Goal: Information Seeking & Learning: Learn about a topic

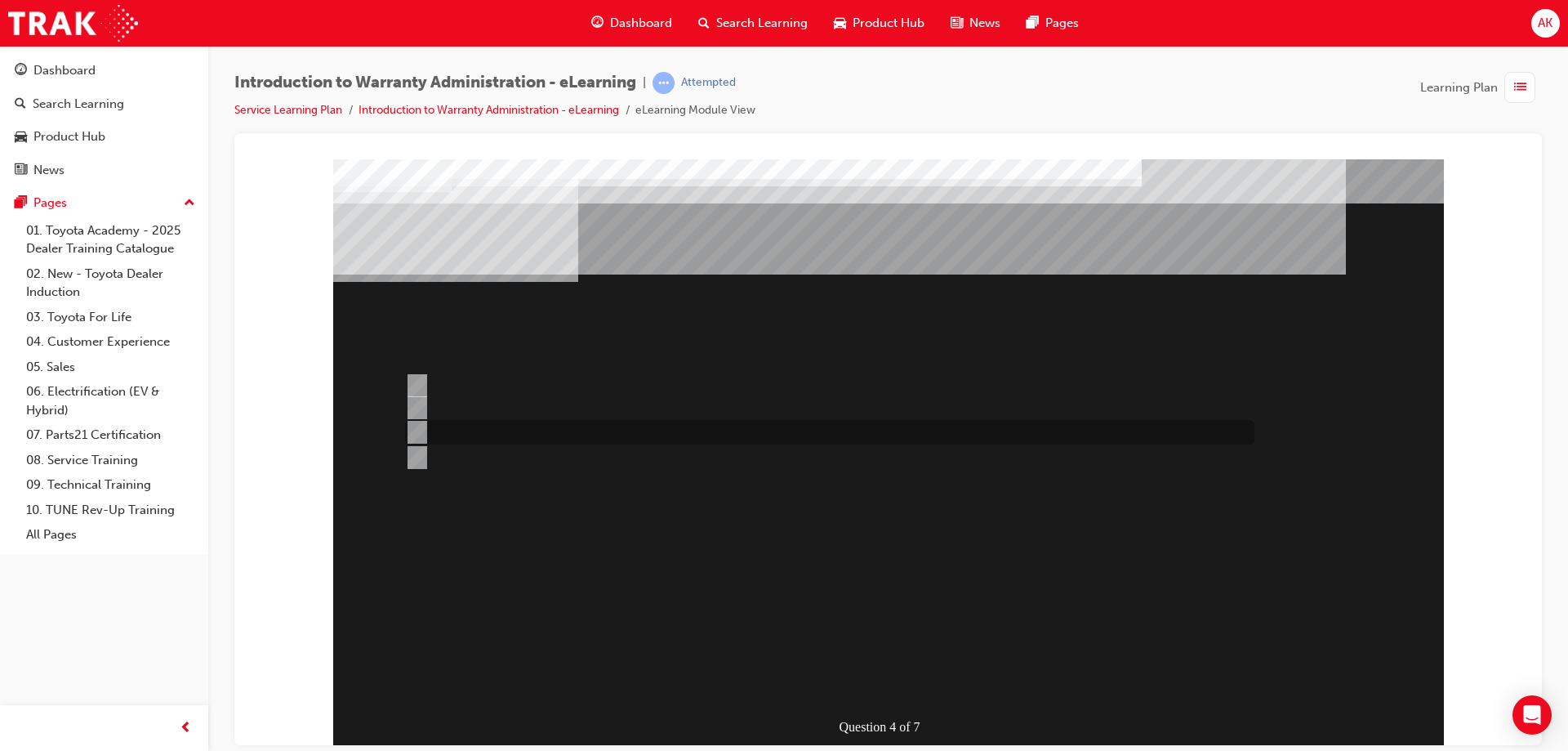
click at [414, 435] on input "Vehicle details can be sourced via the Enquiries radio button." at bounding box center [414, 431] width 18 height 18
radio input "true"
drag, startPoint x: 1101, startPoint y: 270, endPoint x: 986, endPoint y: 271, distance: 115.0
click at [417, 381] on input "Outstanding Recall Reports can be run using the reports process." at bounding box center [414, 385] width 18 height 18
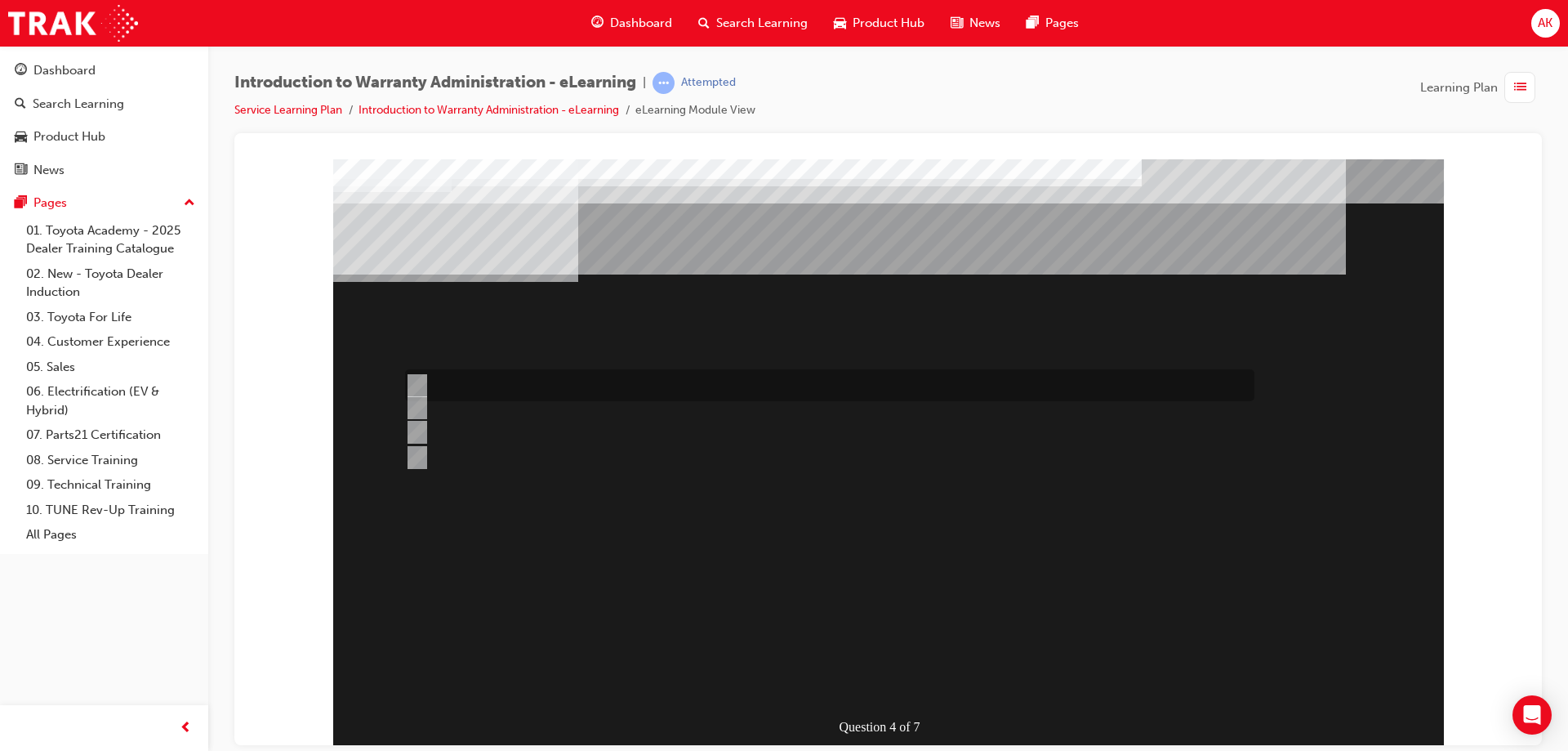
radio input "true"
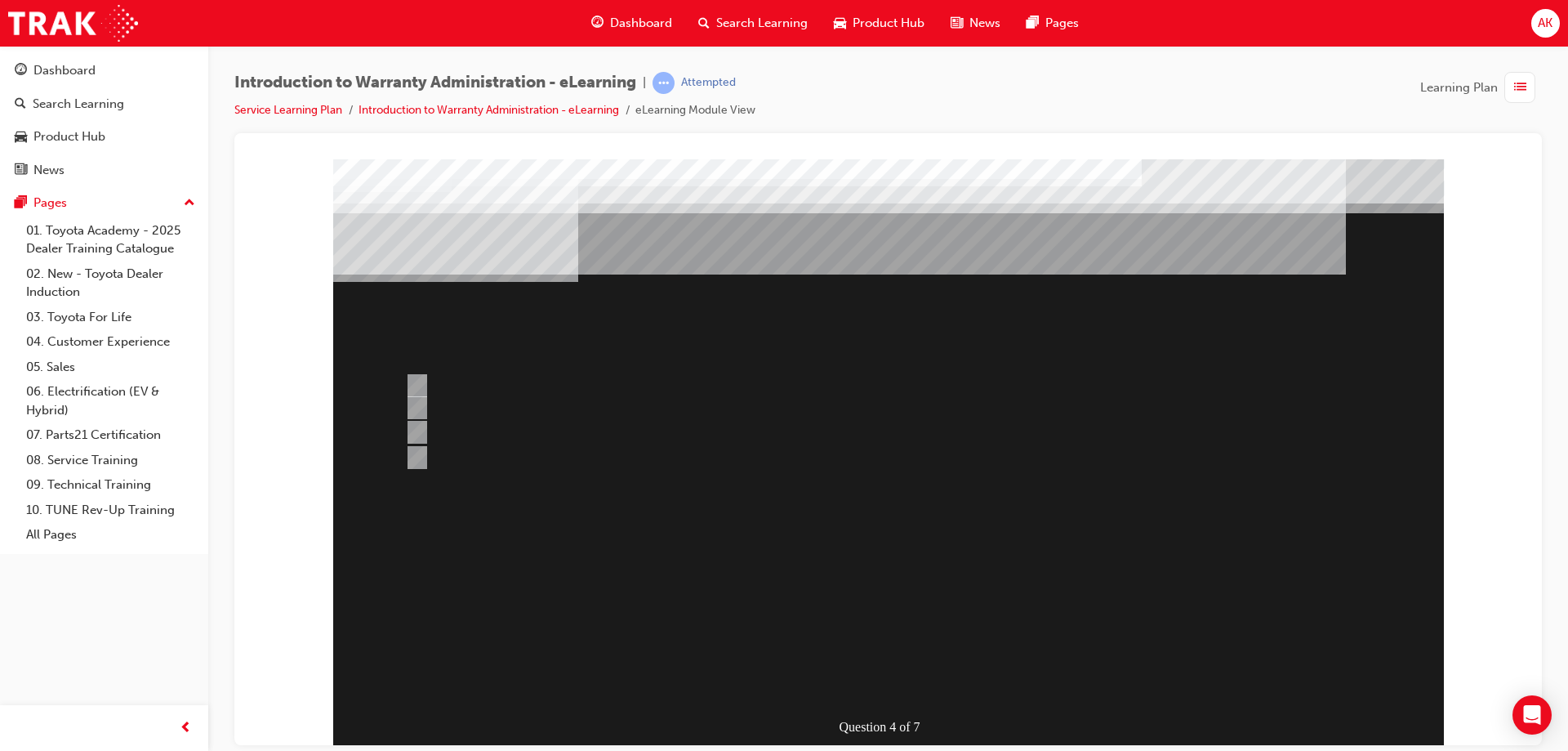
click at [415, 428] on div at bounding box center [889, 453] width 1111 height 588
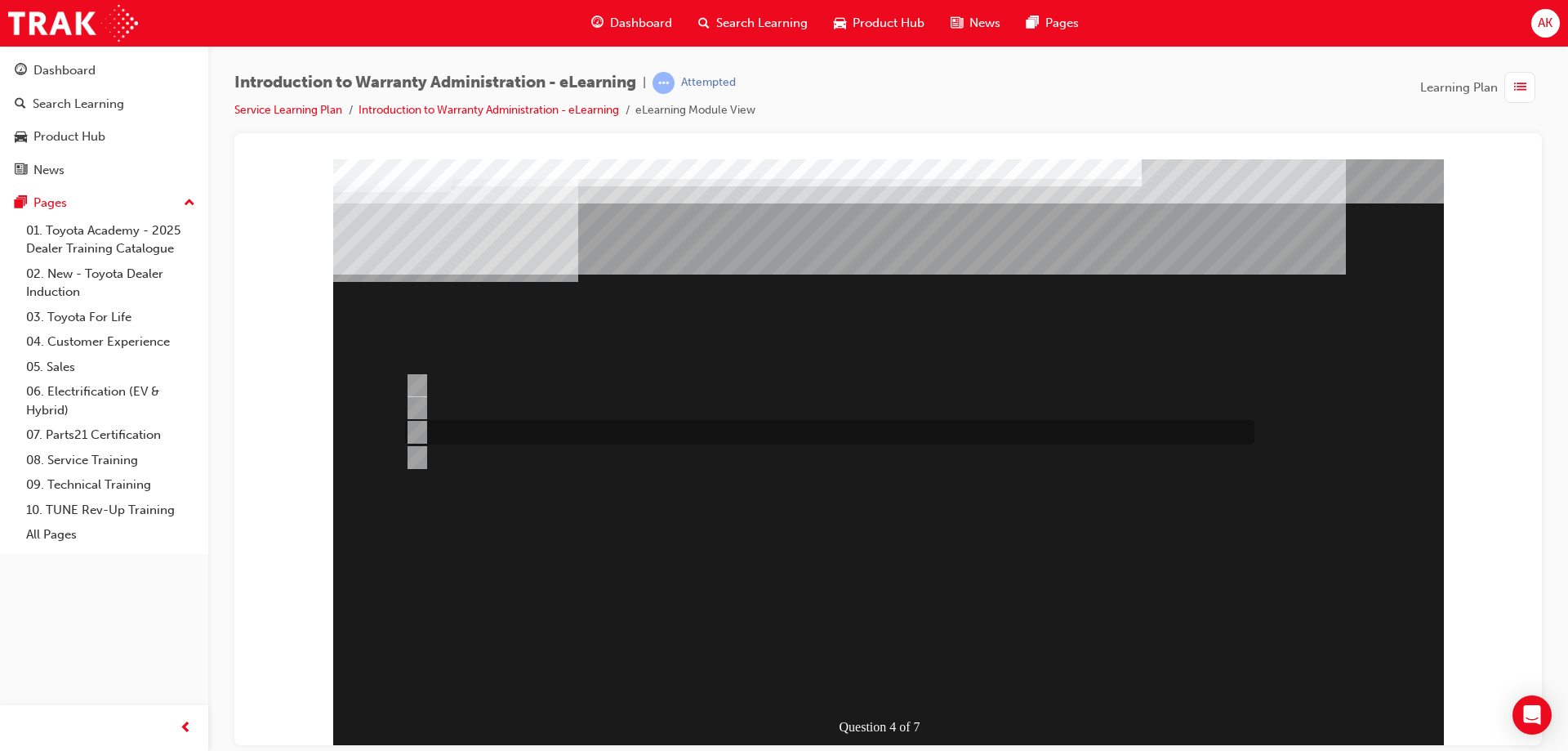
click at [419, 433] on input "Vehicle details can be sourced via the Enquiries radio button." at bounding box center [414, 431] width 18 height 18
radio input "true"
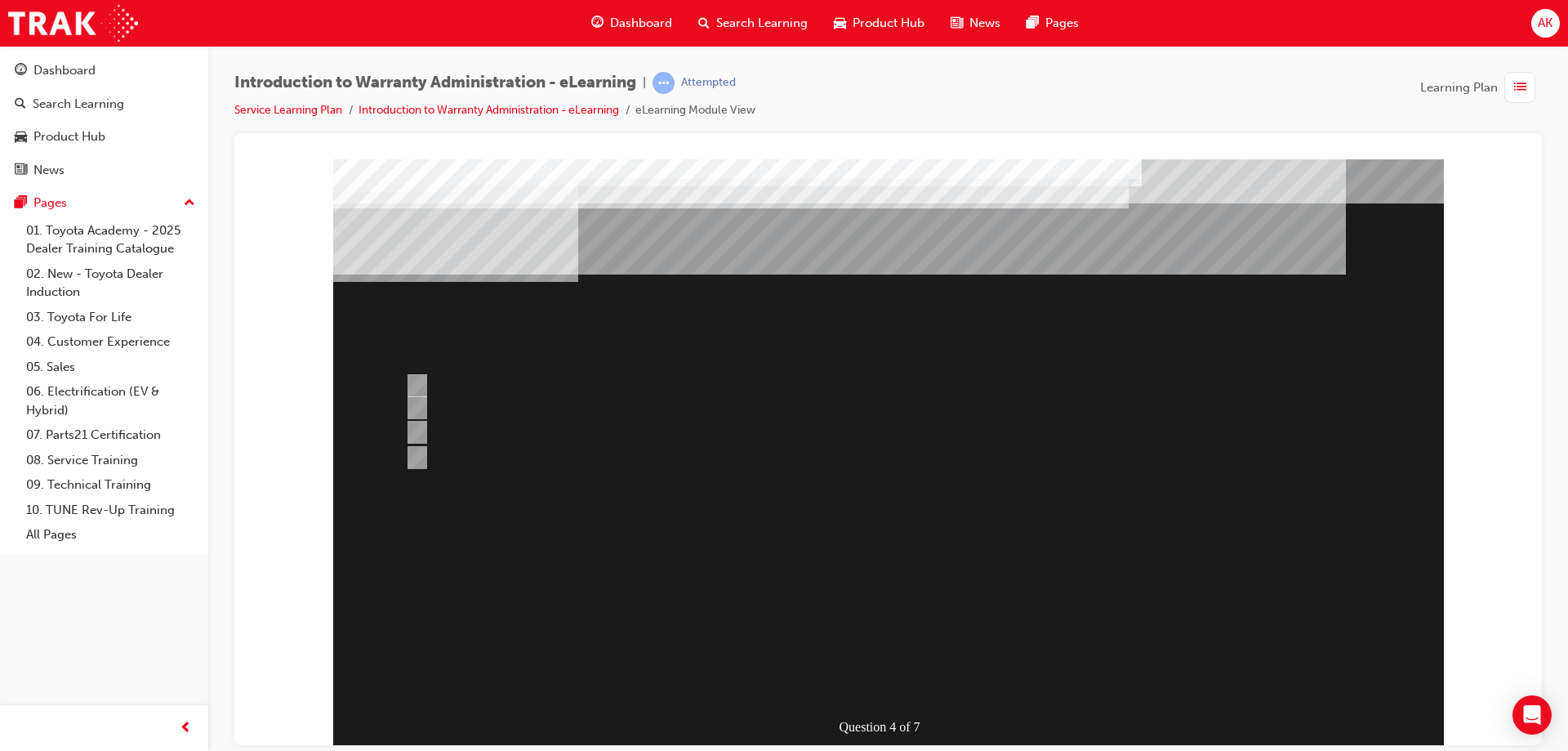
click at [417, 402] on div at bounding box center [889, 453] width 1111 height 588
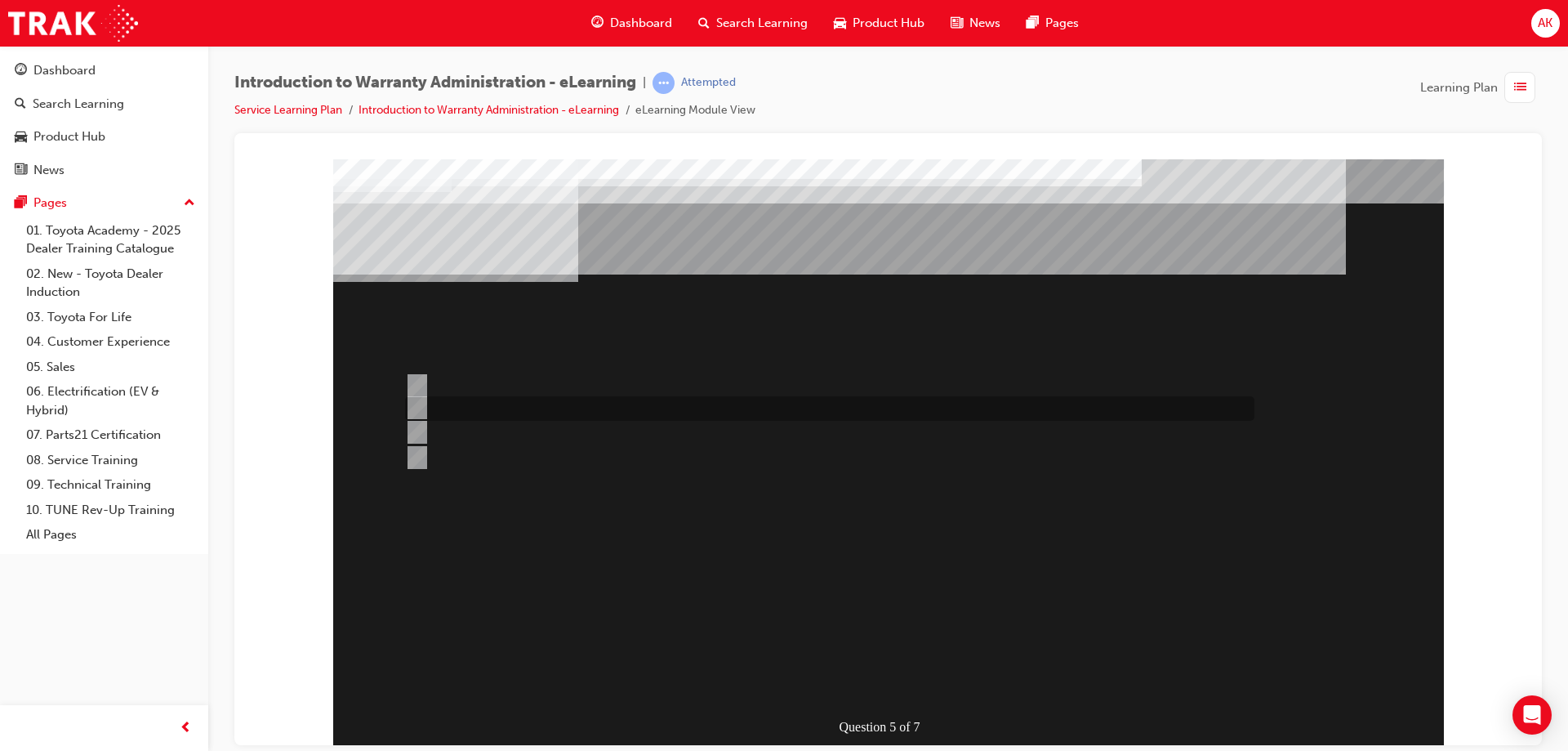
click at [415, 404] on input "< 50%" at bounding box center [414, 407] width 18 height 18
click at [425, 438] on div at bounding box center [826, 432] width 850 height 24
radio input "false"
radio input "true"
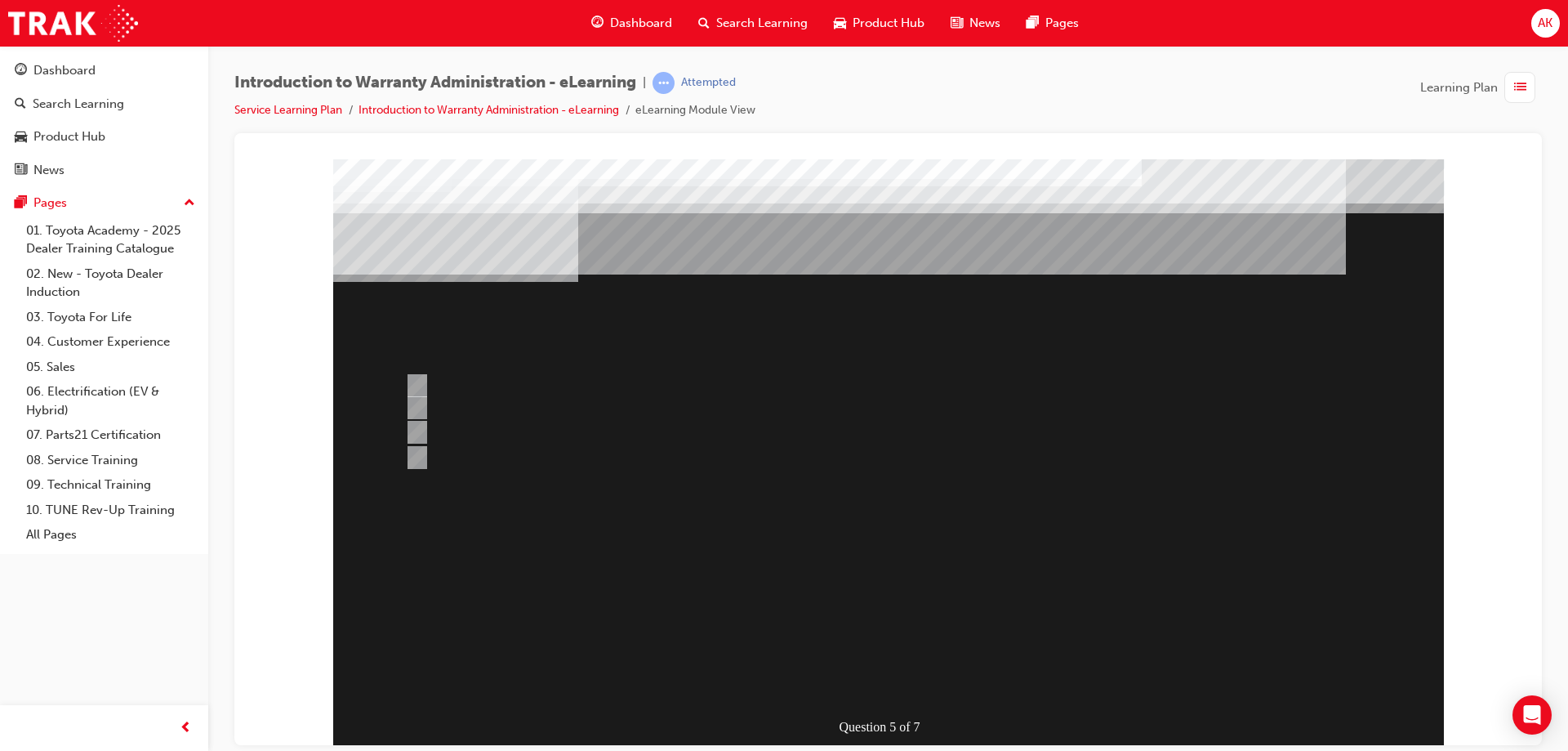
drag, startPoint x: 415, startPoint y: 457, endPoint x: 427, endPoint y: 462, distance: 13.0
click at [415, 457] on div at bounding box center [889, 453] width 1111 height 588
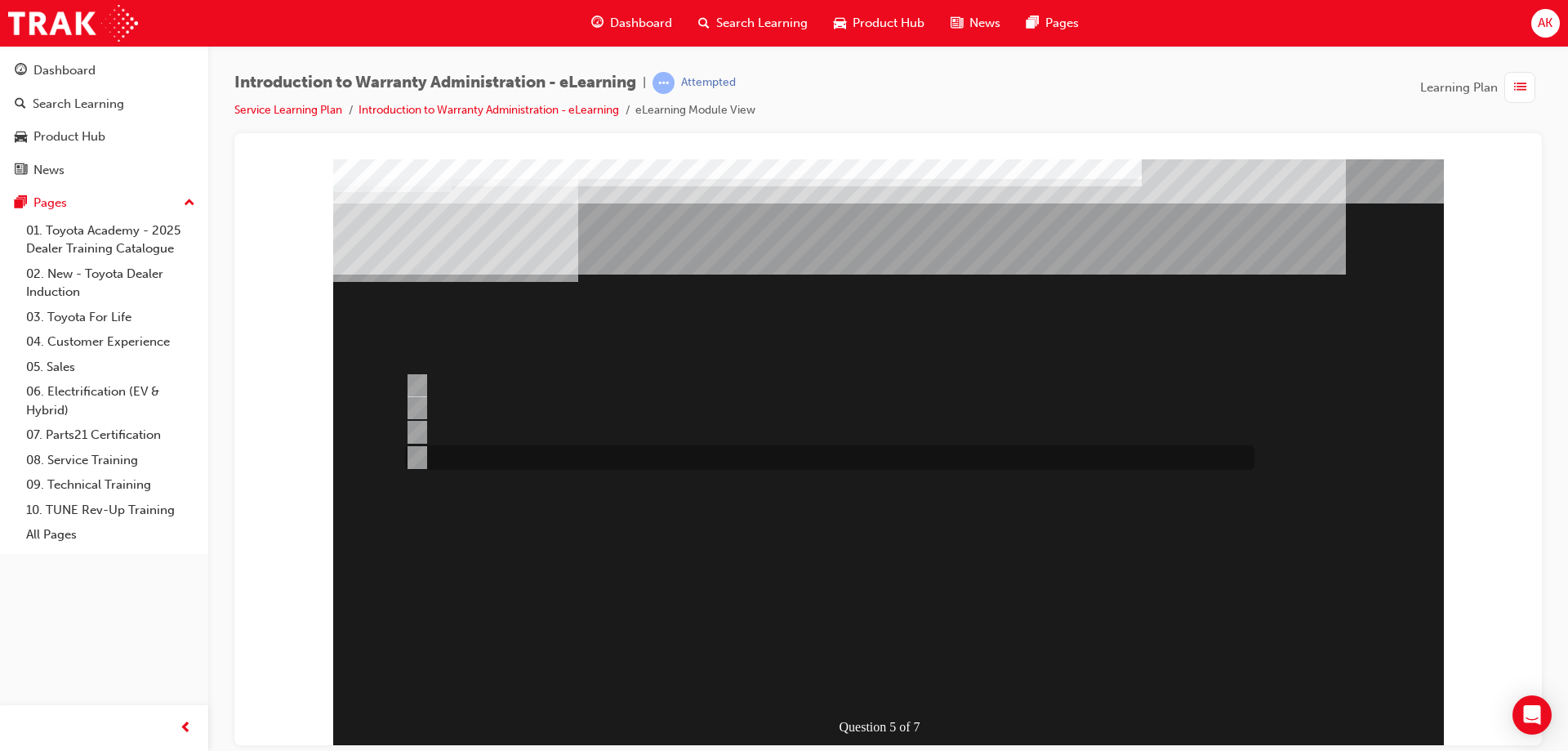
click at [420, 460] on input "> 75%" at bounding box center [414, 457] width 18 height 18
radio input "true"
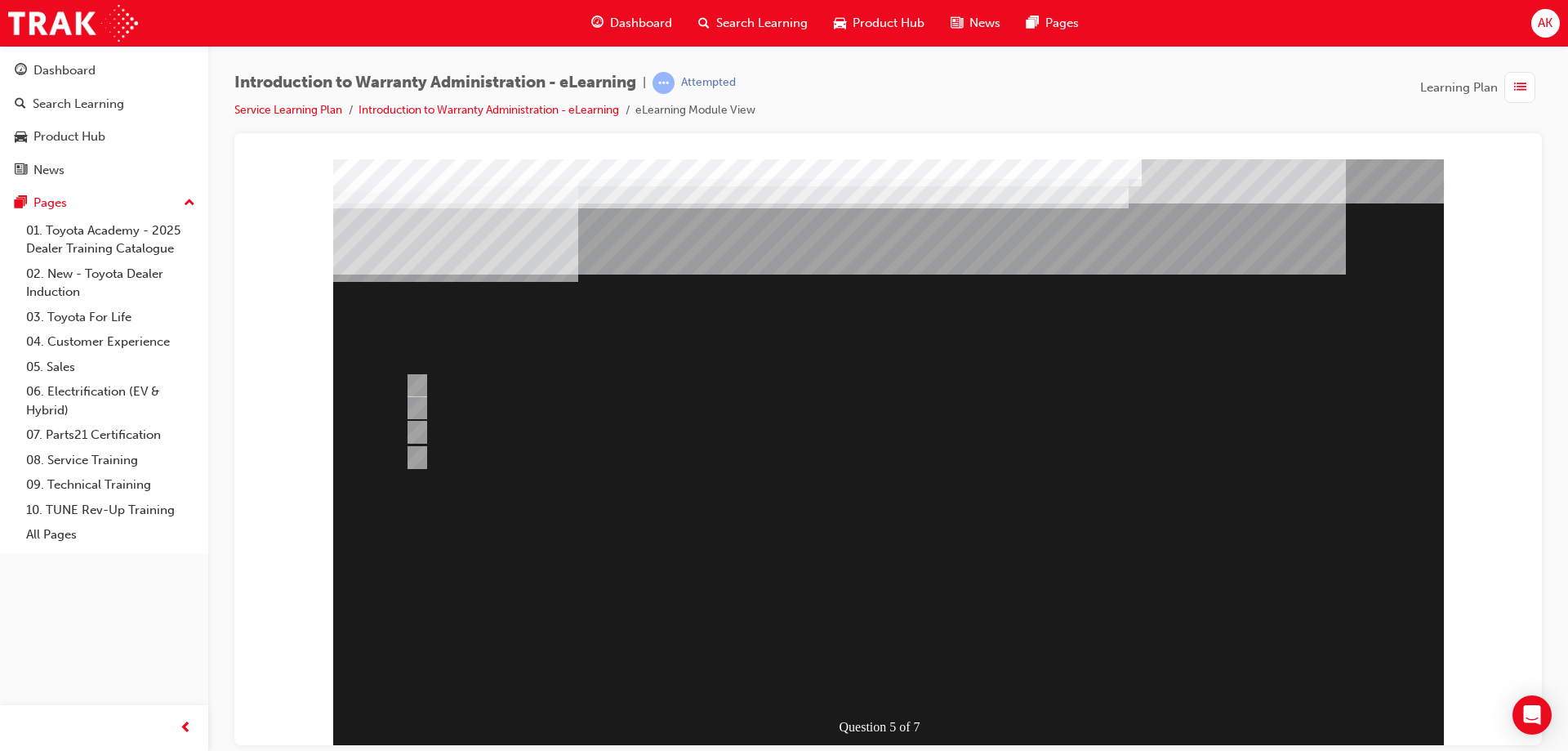
click at [414, 385] on div at bounding box center [889, 453] width 1111 height 588
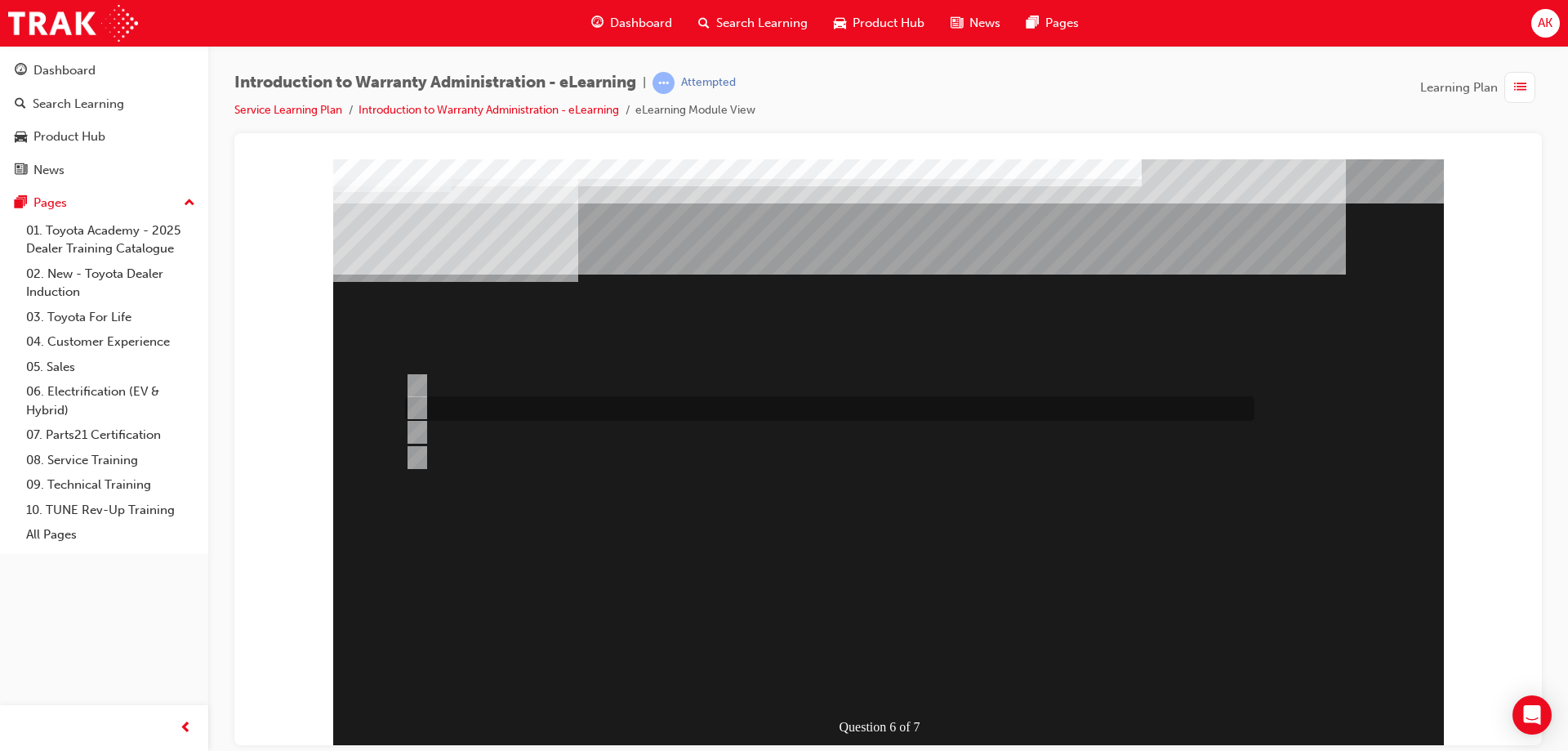
click at [422, 402] on input "The Warranty Policy & Procedures Manual." at bounding box center [414, 407] width 18 height 18
radio input "true"
click at [415, 430] on input "The WiNpaq Dealer Reference Manual." at bounding box center [414, 431] width 18 height 18
radio input "true"
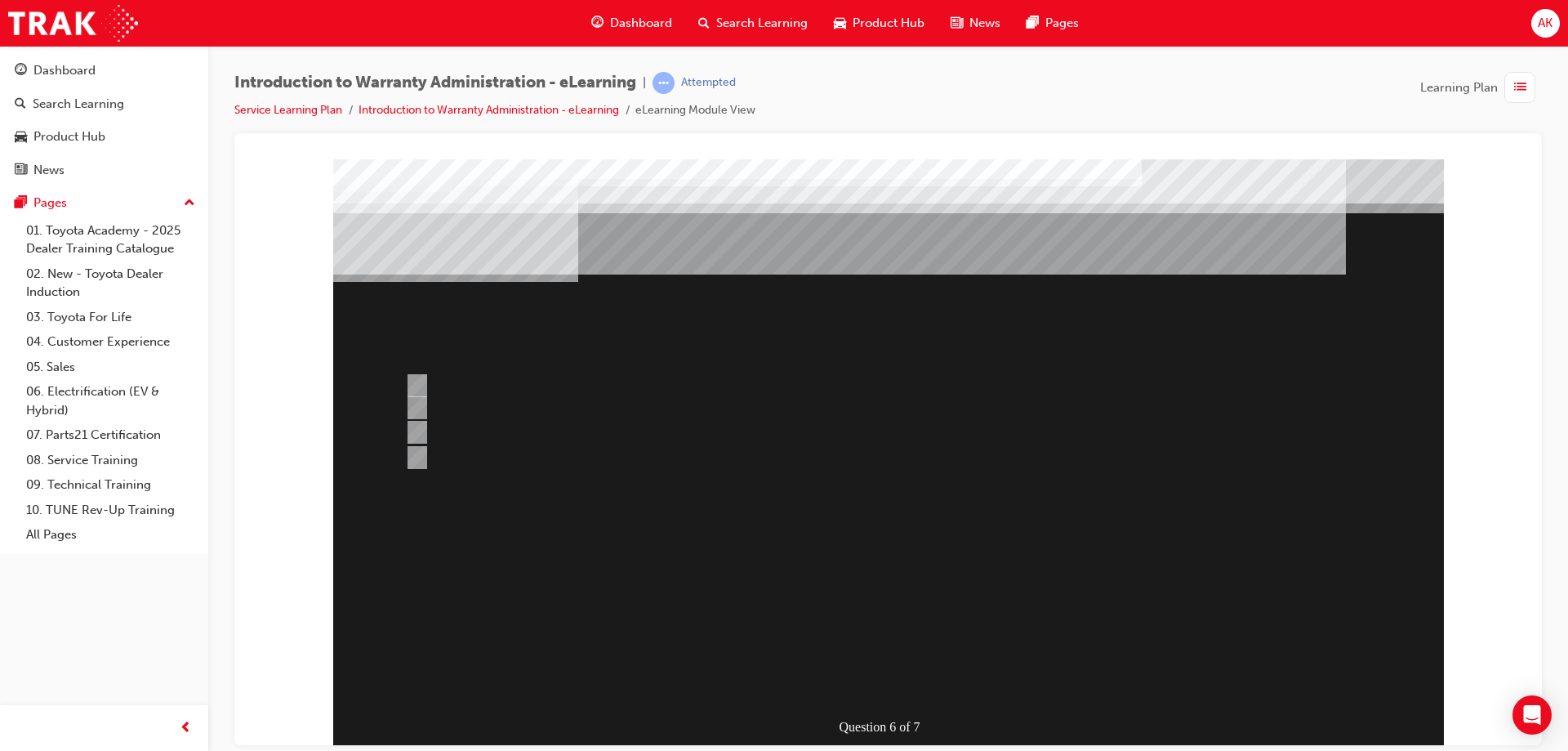
click at [414, 403] on div at bounding box center [889, 453] width 1111 height 588
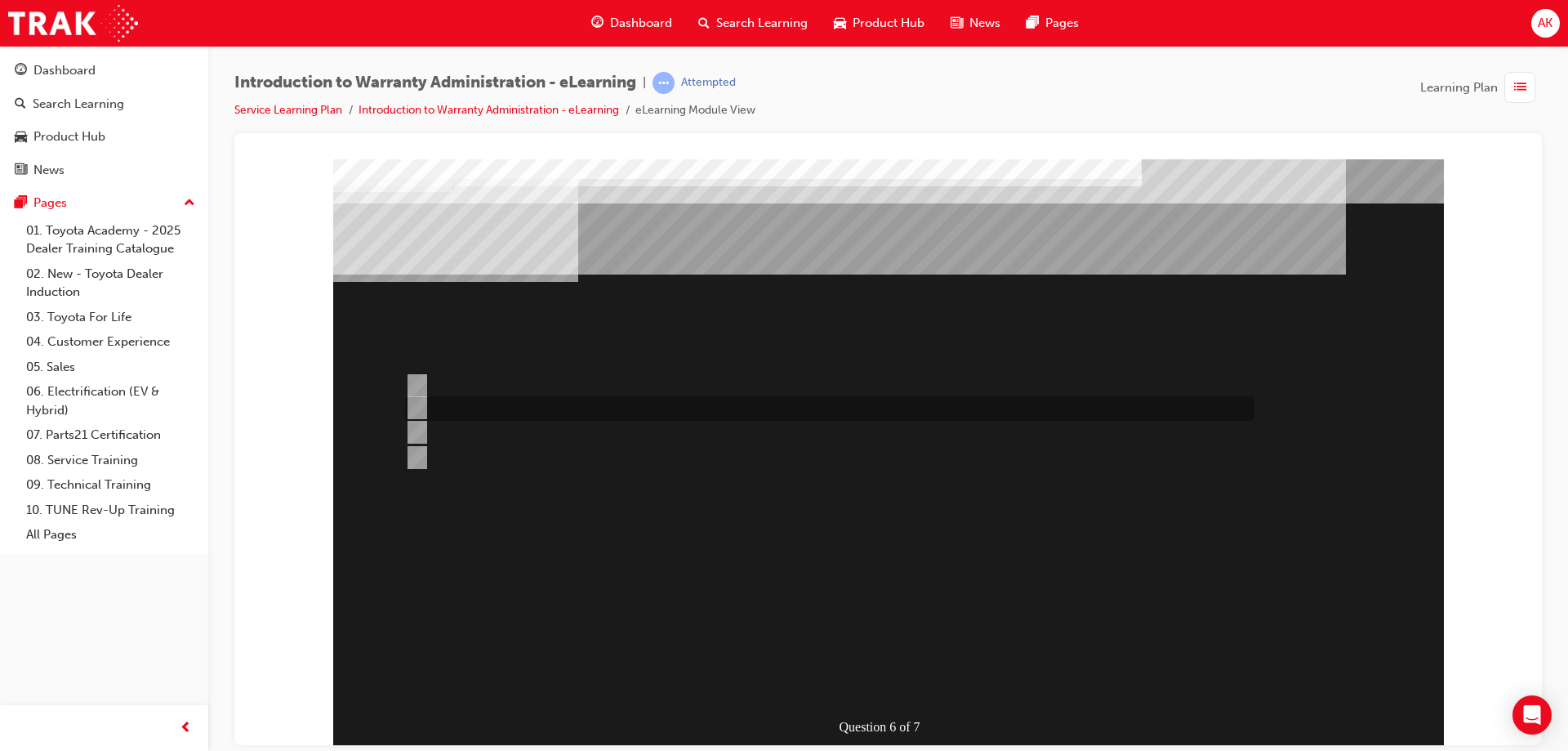
click at [414, 403] on input "The Warranty Policy & Procedures Manual." at bounding box center [414, 407] width 18 height 18
radio input "true"
click at [421, 407] on input "The WPPM contains Warranty Policies & Procedures relating to all aspects of the…" at bounding box center [414, 407] width 18 height 18
radio input "true"
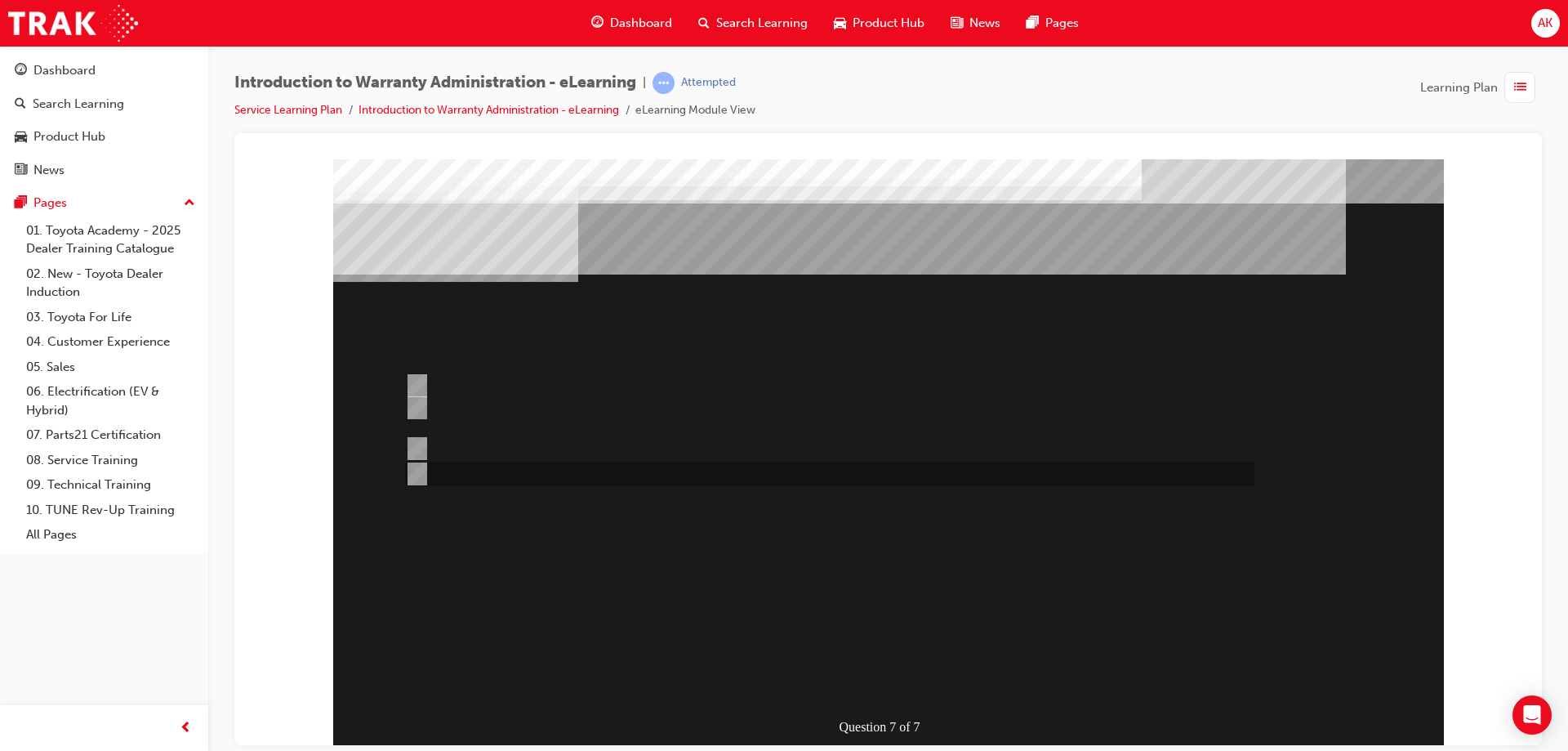
click at [418, 470] on input "“T” Codes required for Claim compilation can be found in the WPPM." at bounding box center [414, 473] width 18 height 18
radio input "true"
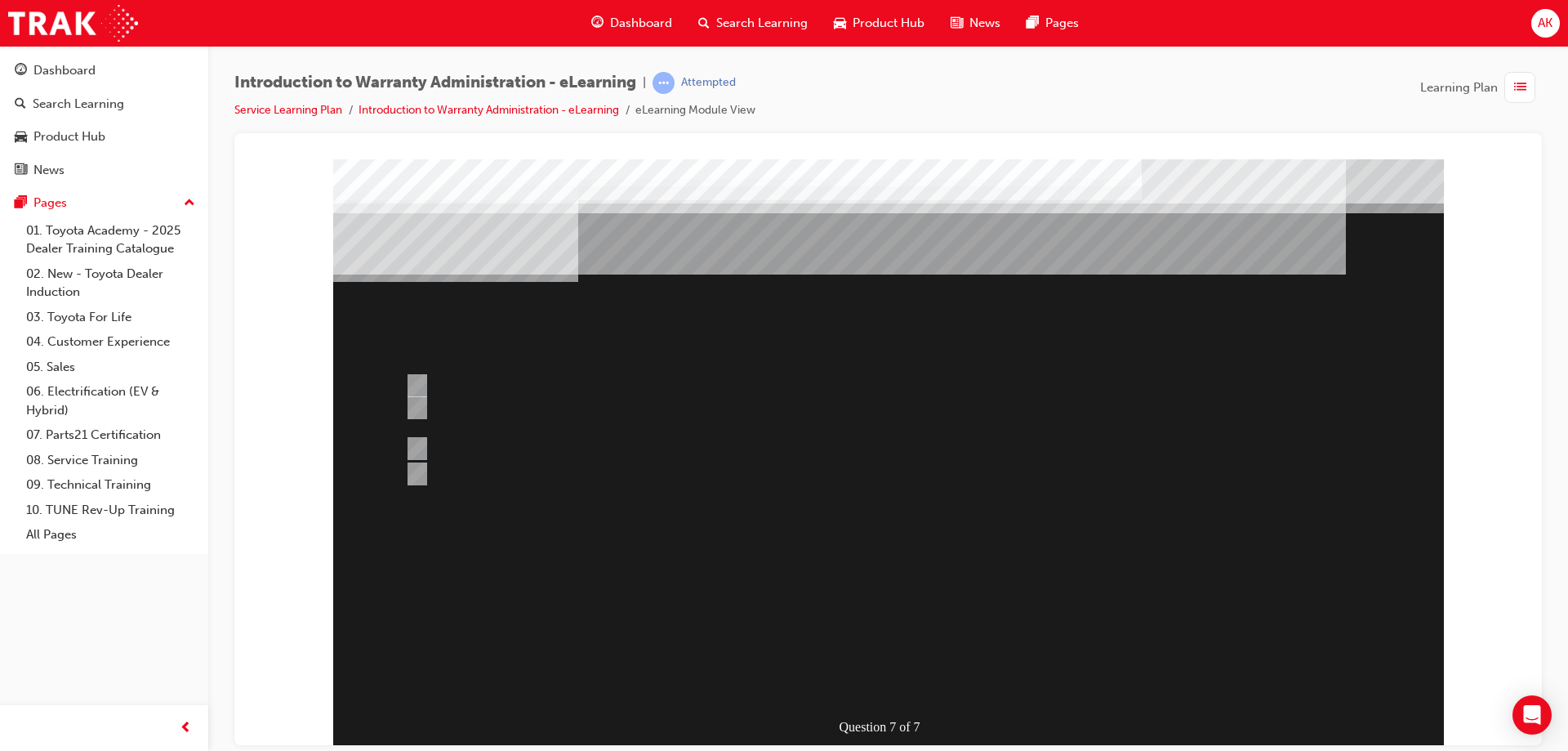
click at [415, 442] on div at bounding box center [889, 453] width 1111 height 588
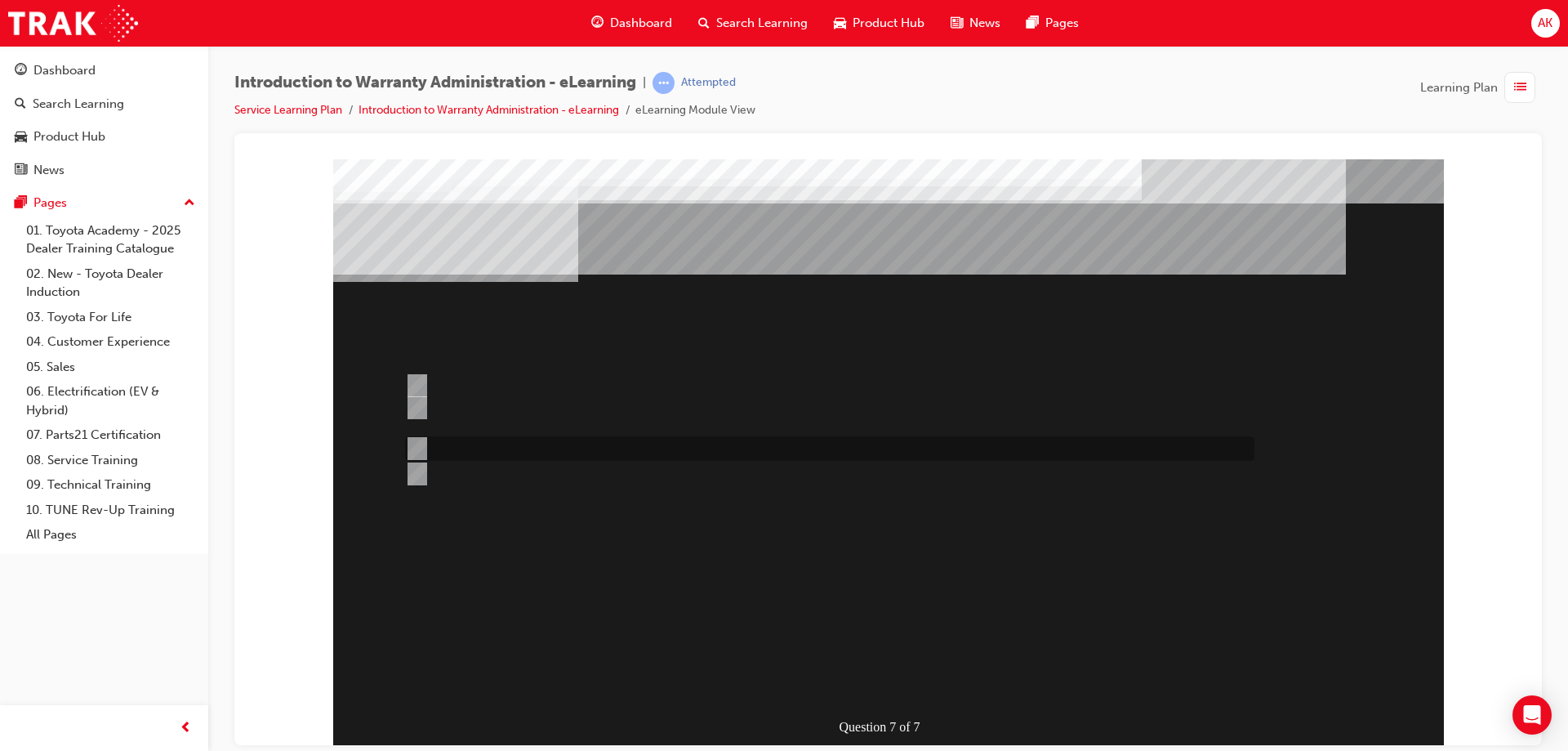
click at [411, 448] on input "The WPPM is searchable via both menu & “word” search." at bounding box center [414, 448] width 18 height 18
radio input "true"
click at [663, 560] on div at bounding box center [889, 453] width 1111 height 588
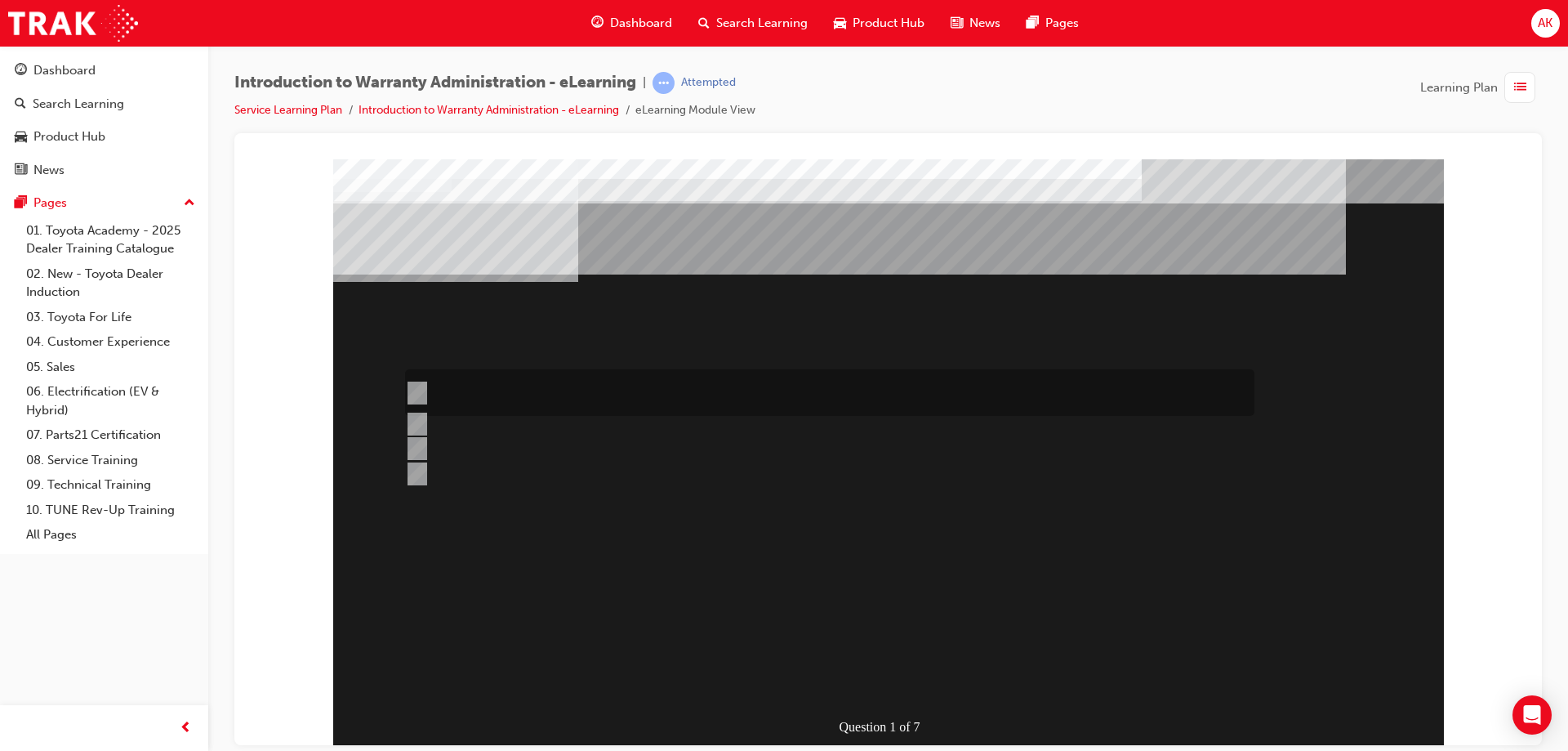
click at [417, 390] on input "The Dealer submits a request for an exchange via an Audio Exchange Form or an e…" at bounding box center [414, 392] width 18 height 18
radio input "true"
click at [636, 655] on div "" at bounding box center [889, 682] width 1111 height 54
click at [418, 389] on input "Yes, all required repairs will be covered regardless of the cause if the guest …" at bounding box center [414, 392] width 18 height 18
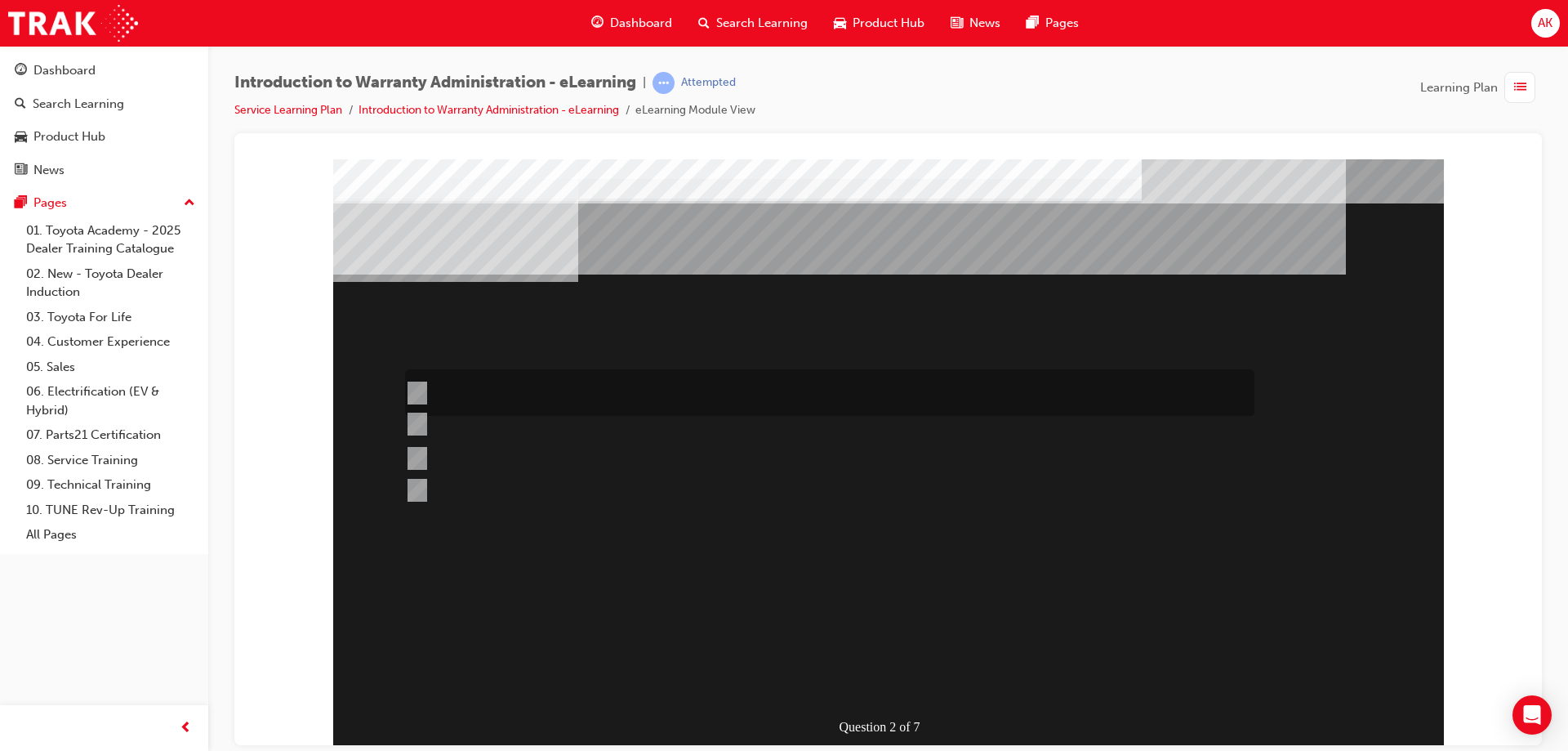
radio input "true"
click at [417, 454] on input "This is dependant on whether or not the condition is a result of a lack of, or …" at bounding box center [414, 457] width 18 height 18
radio input "true"
click at [625, 560] on div "Question 2 of 7" at bounding box center [889, 453] width 1111 height 588
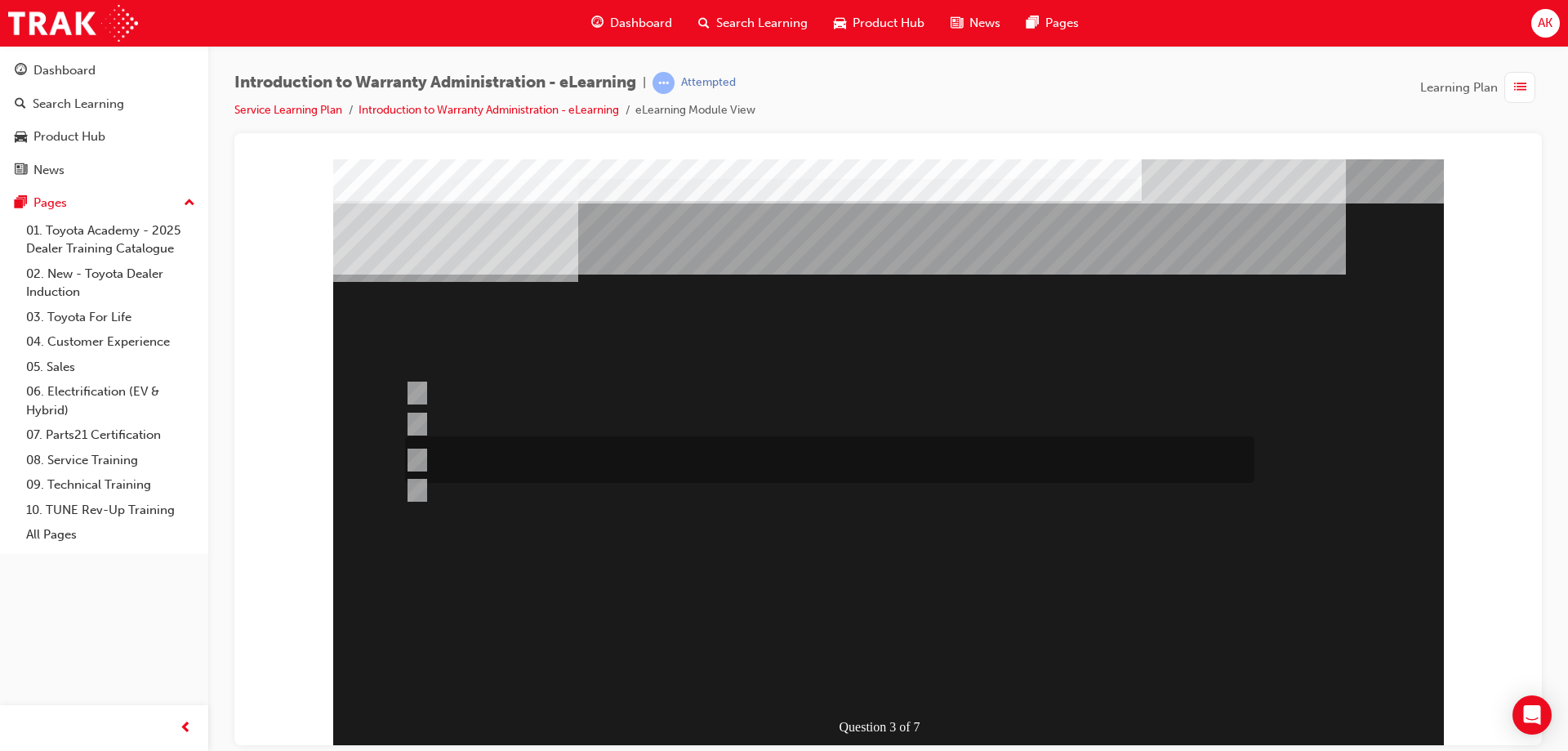
click at [415, 460] on input "No, not all components have the same coverage, for example the vehicles 12V bat…" at bounding box center [414, 459] width 18 height 18
radio input "true"
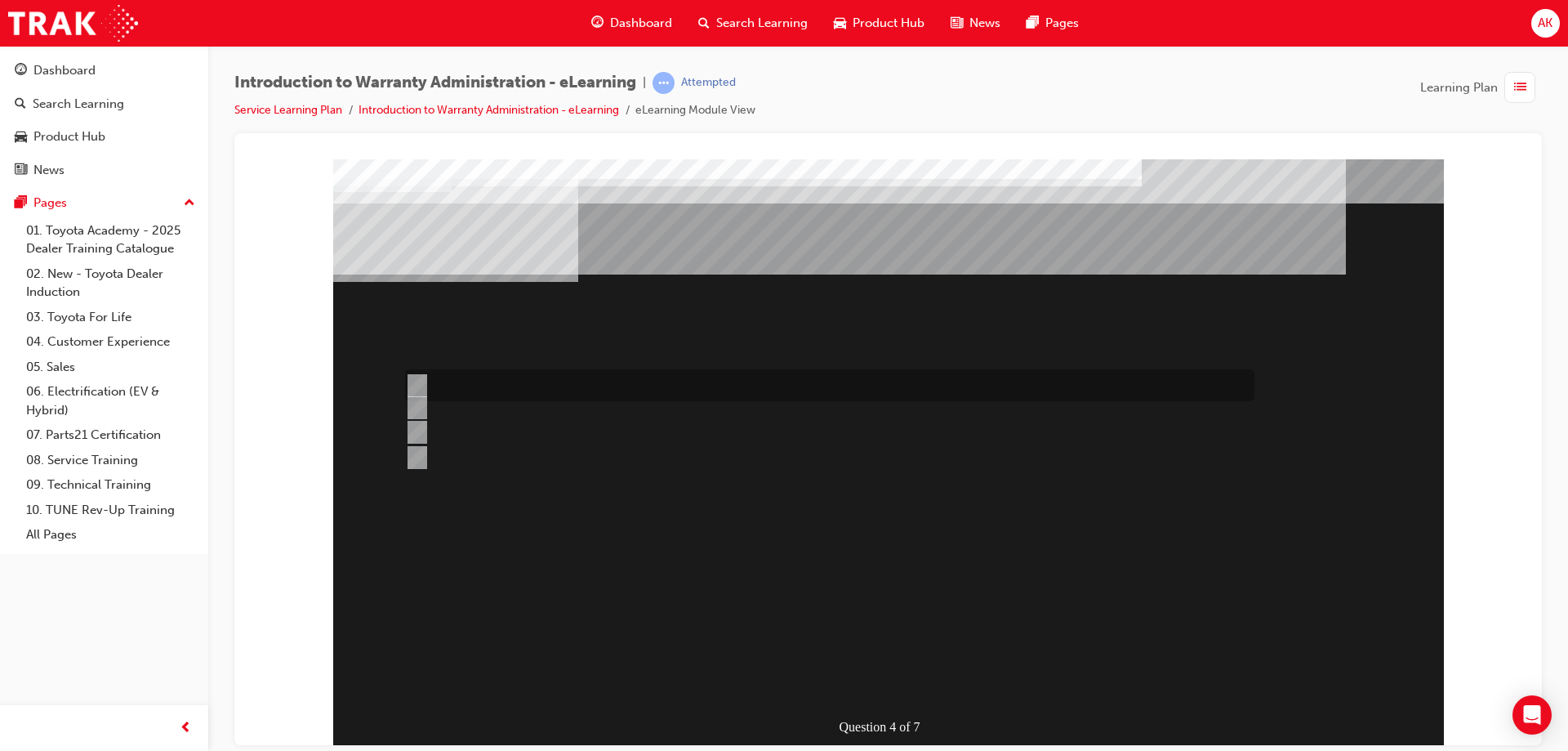
click at [418, 383] on input "Outstanding Recall Reports can be run using the reports process." at bounding box center [414, 385] width 18 height 18
radio input "true"
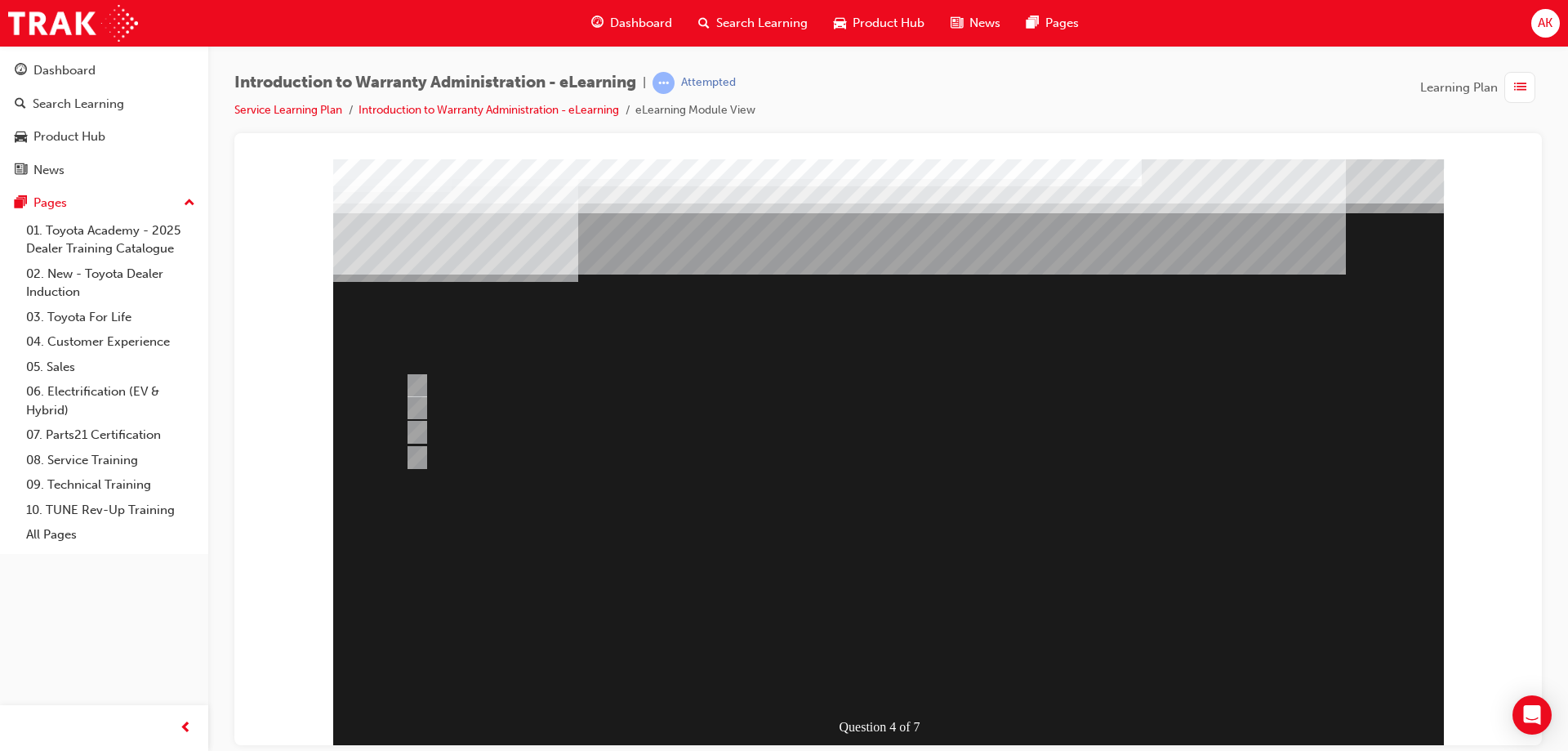
click at [413, 405] on div at bounding box center [889, 453] width 1111 height 588
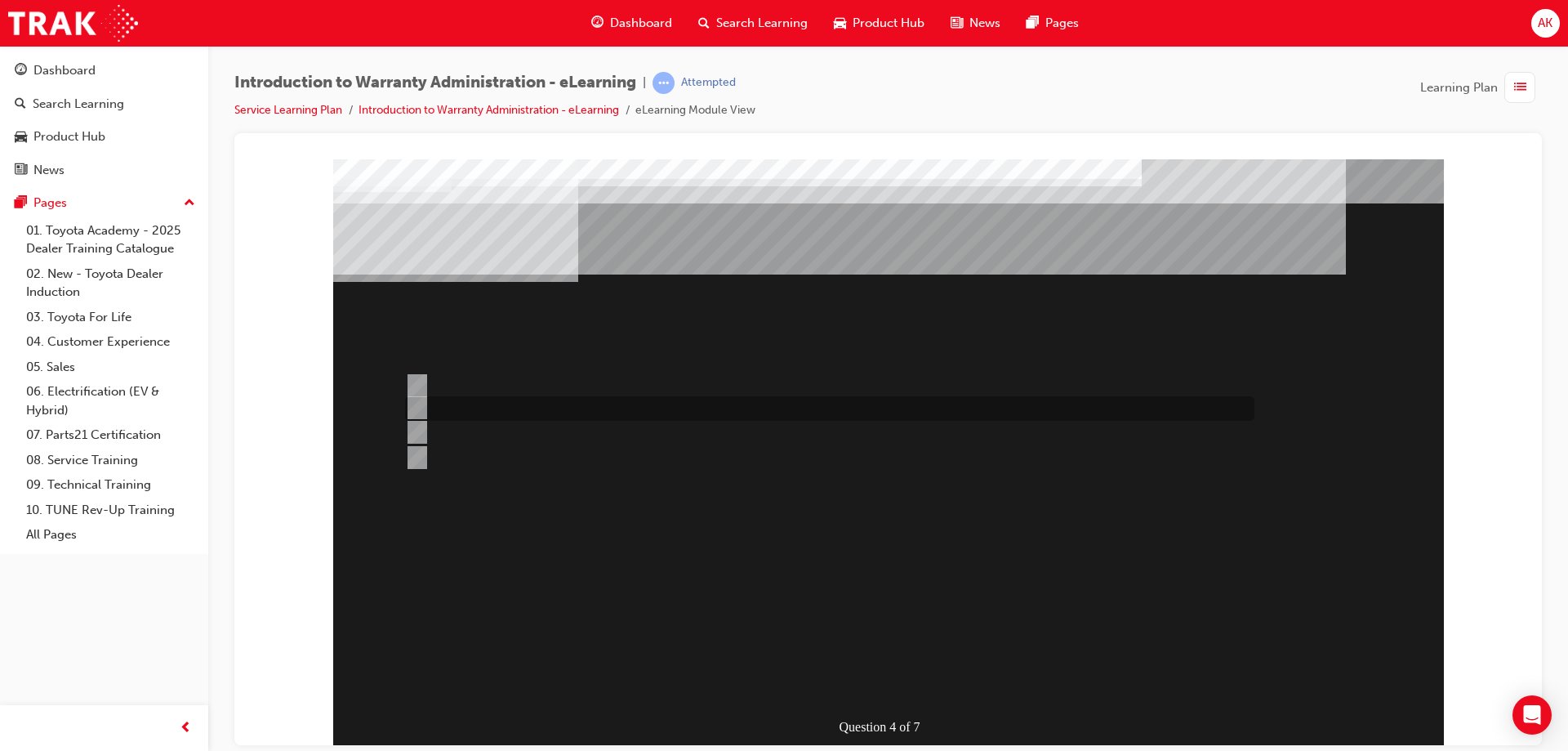
click at [413, 405] on input "Multiple Claims can be input via WiNpaq." at bounding box center [414, 407] width 18 height 18
radio input "true"
click at [445, 509] on div "Question 4 of 7" at bounding box center [889, 453] width 1111 height 588
click at [415, 376] on input "> 90%" at bounding box center [414, 385] width 18 height 18
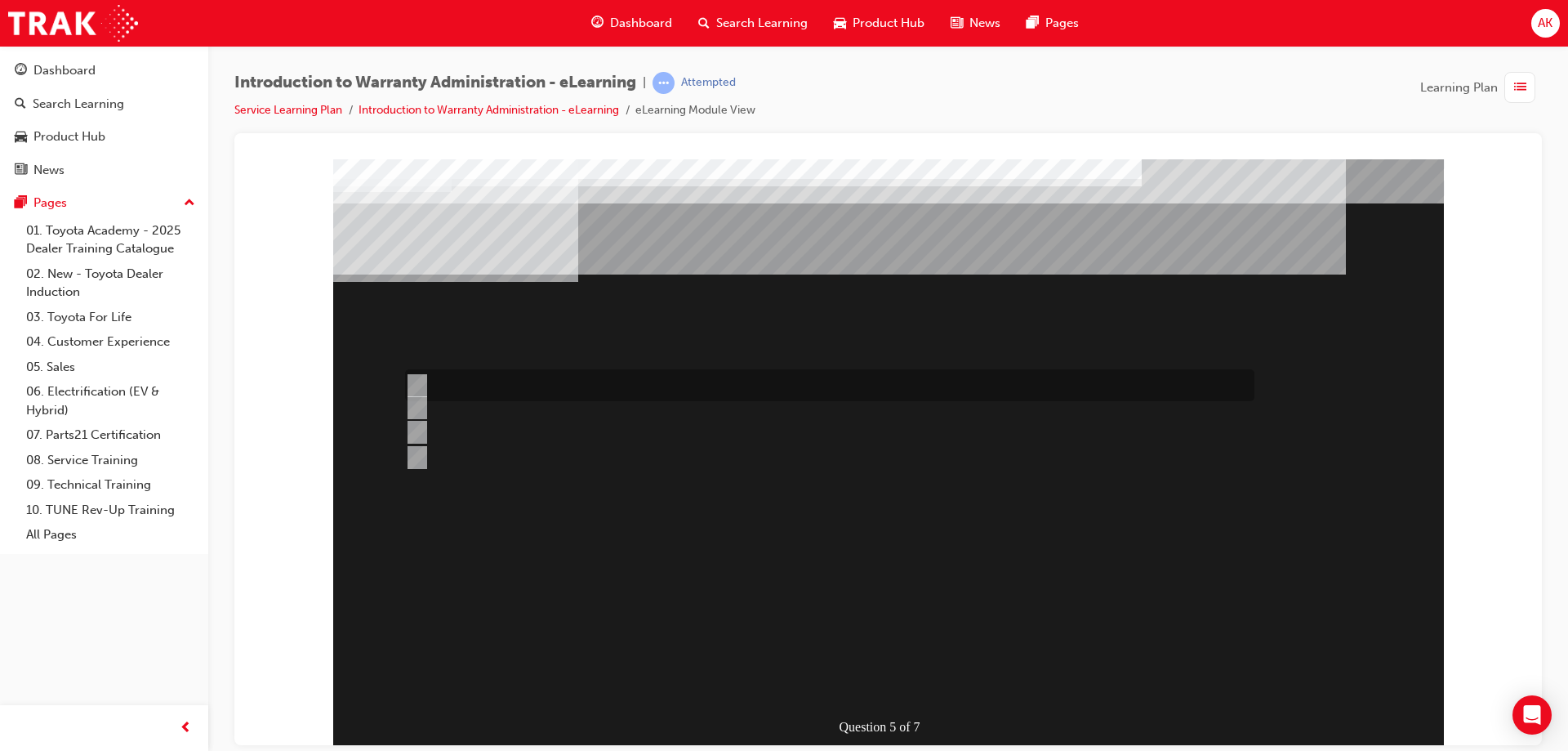
radio input "true"
click at [415, 378] on input "The Prior Authorisation Request & Documentation Guide." at bounding box center [414, 385] width 18 height 18
radio input "true"
click at [422, 407] on input "The Warranty Policy & Procedures Manual." at bounding box center [414, 407] width 18 height 18
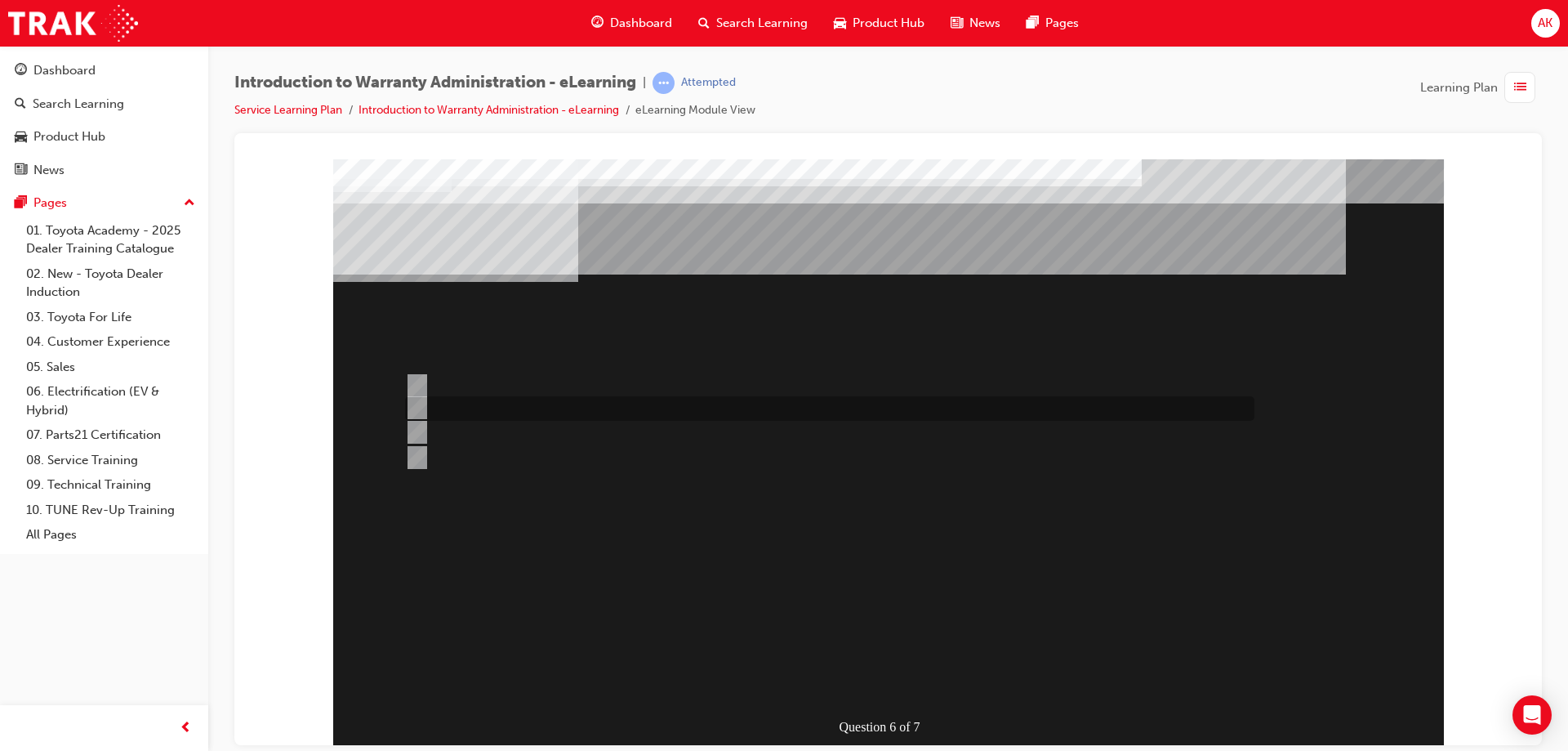
radio input "true"
click at [419, 380] on input "The WPPM is to be used as a guide only and Dealers can adjudicate independently." at bounding box center [414, 385] width 18 height 18
radio input "true"
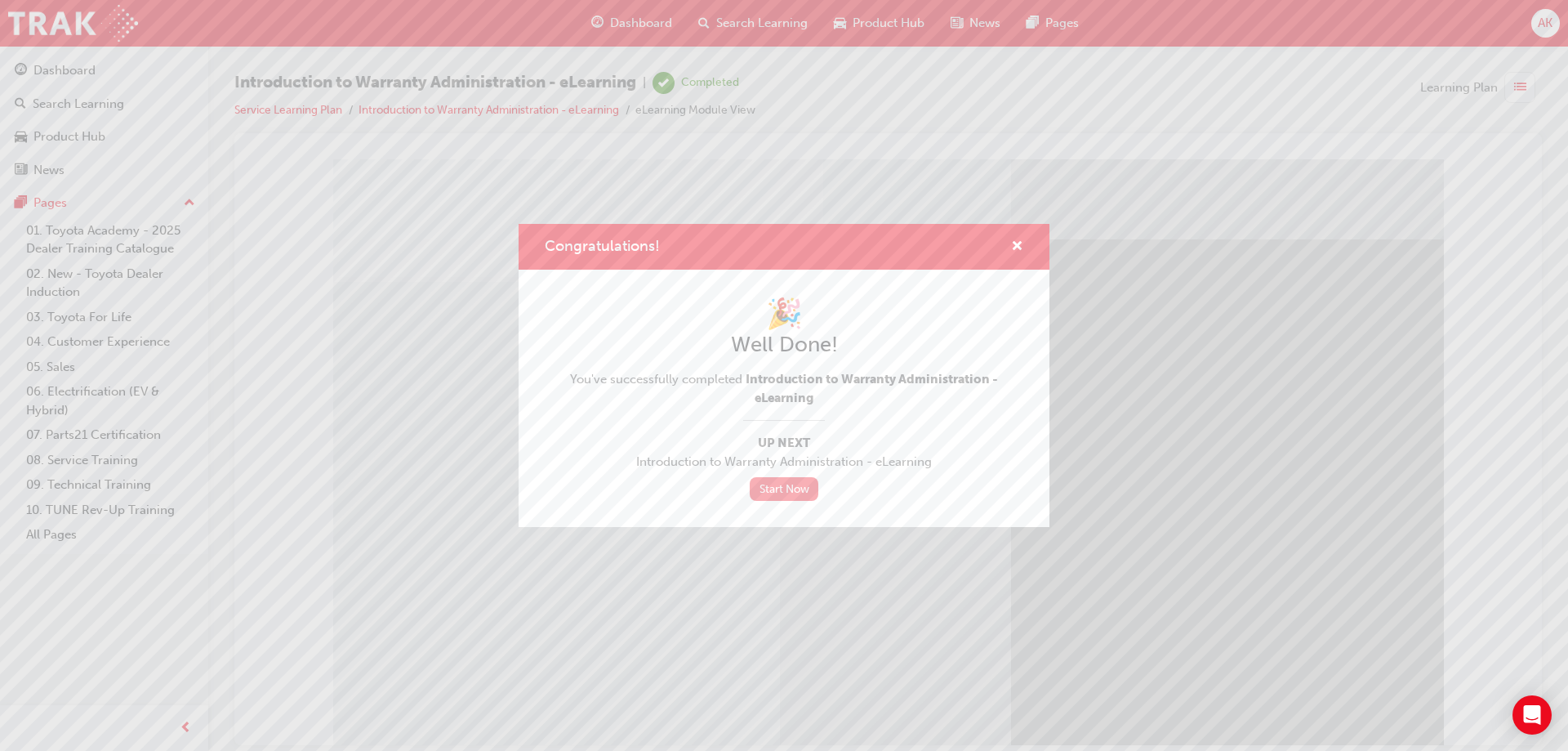
click at [783, 490] on link "Start Now" at bounding box center [784, 488] width 69 height 23
click at [787, 481] on link "Start Now" at bounding box center [784, 488] width 69 height 23
click at [771, 489] on link "Start Now" at bounding box center [784, 488] width 69 height 23
click at [800, 488] on link "Start Now" at bounding box center [784, 488] width 69 height 23
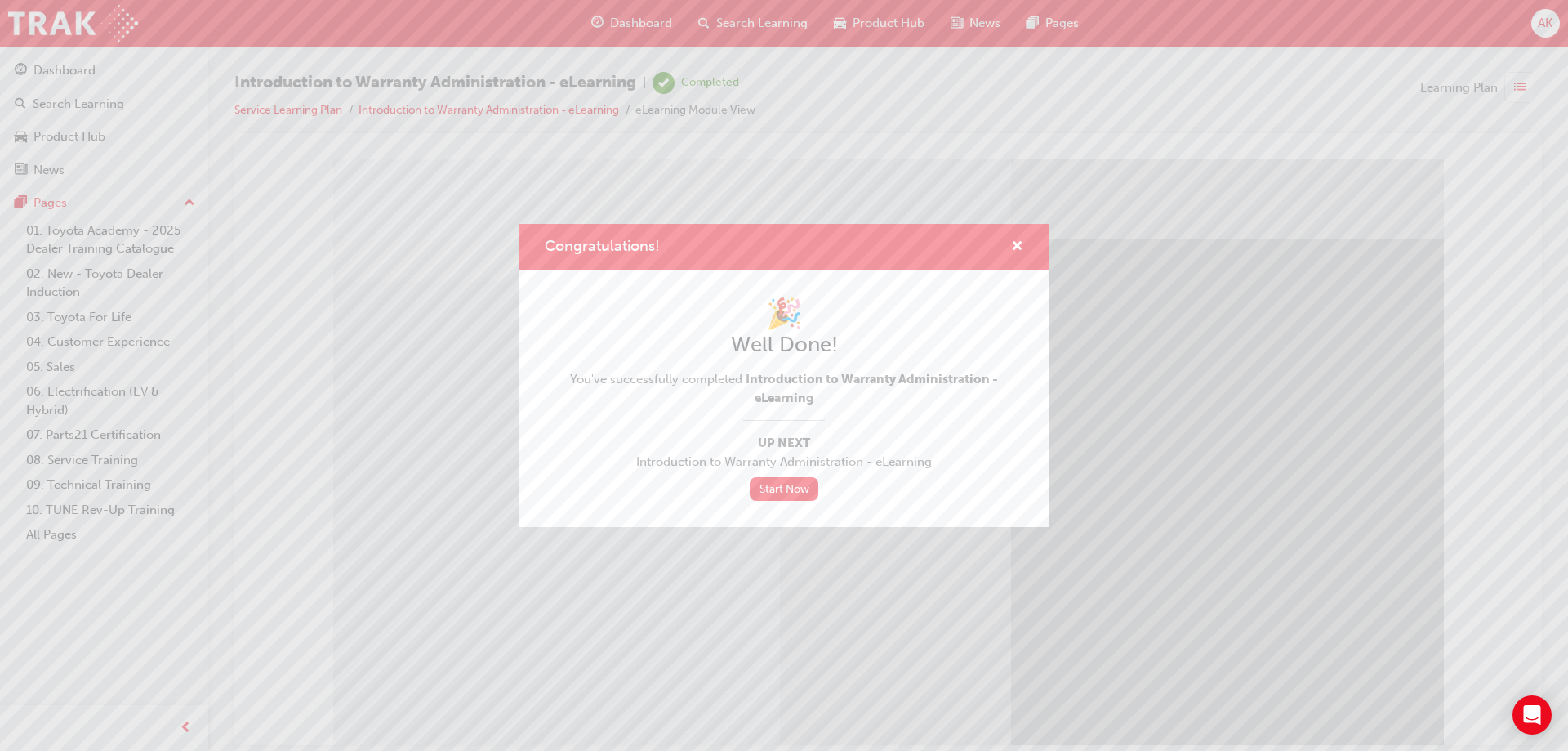
click at [750, 477] on link "Start Now" at bounding box center [784, 488] width 69 height 23
click at [772, 488] on link "Start Now" at bounding box center [784, 488] width 69 height 23
click at [788, 491] on link "Start Now" at bounding box center [784, 488] width 69 height 23
click at [785, 482] on link "Start Now" at bounding box center [784, 488] width 69 height 23
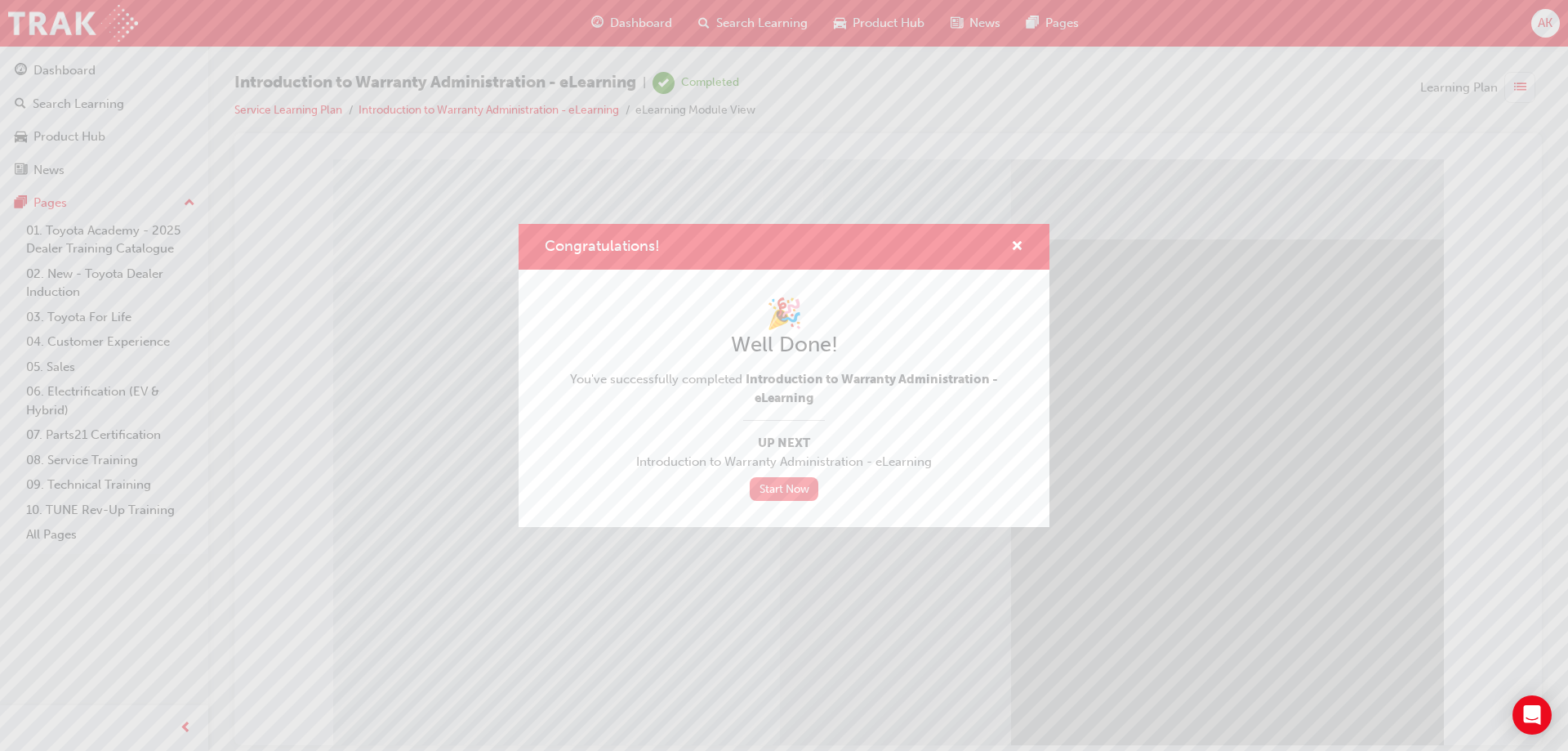
click at [785, 482] on link "Start Now" at bounding box center [784, 488] width 69 height 23
click at [1015, 244] on span "cross-icon" at bounding box center [1017, 247] width 12 height 15
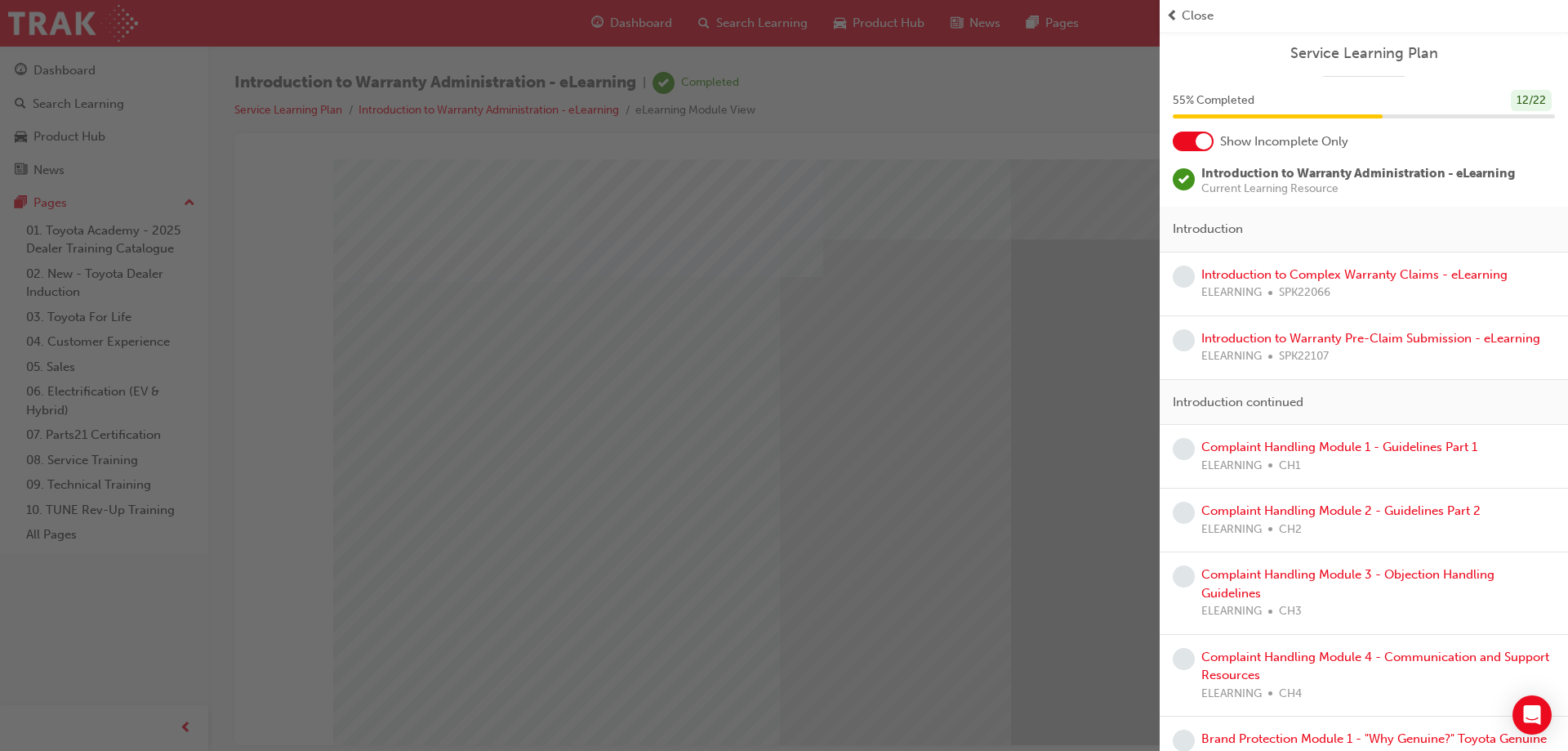
click at [1048, 314] on div "button" at bounding box center [580, 376] width 1160 height 751
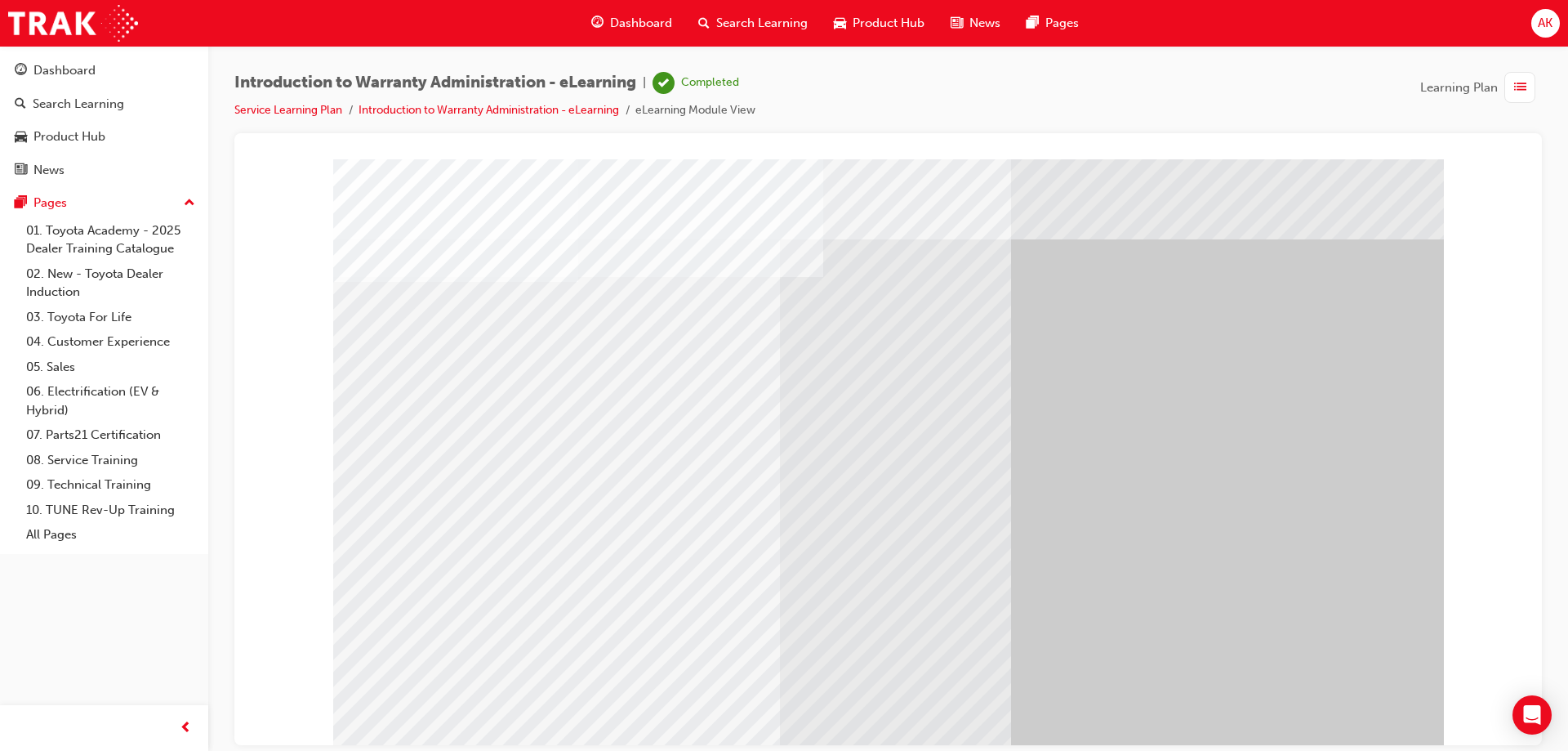
click at [652, 23] on span "Dashboard" at bounding box center [641, 23] width 62 height 19
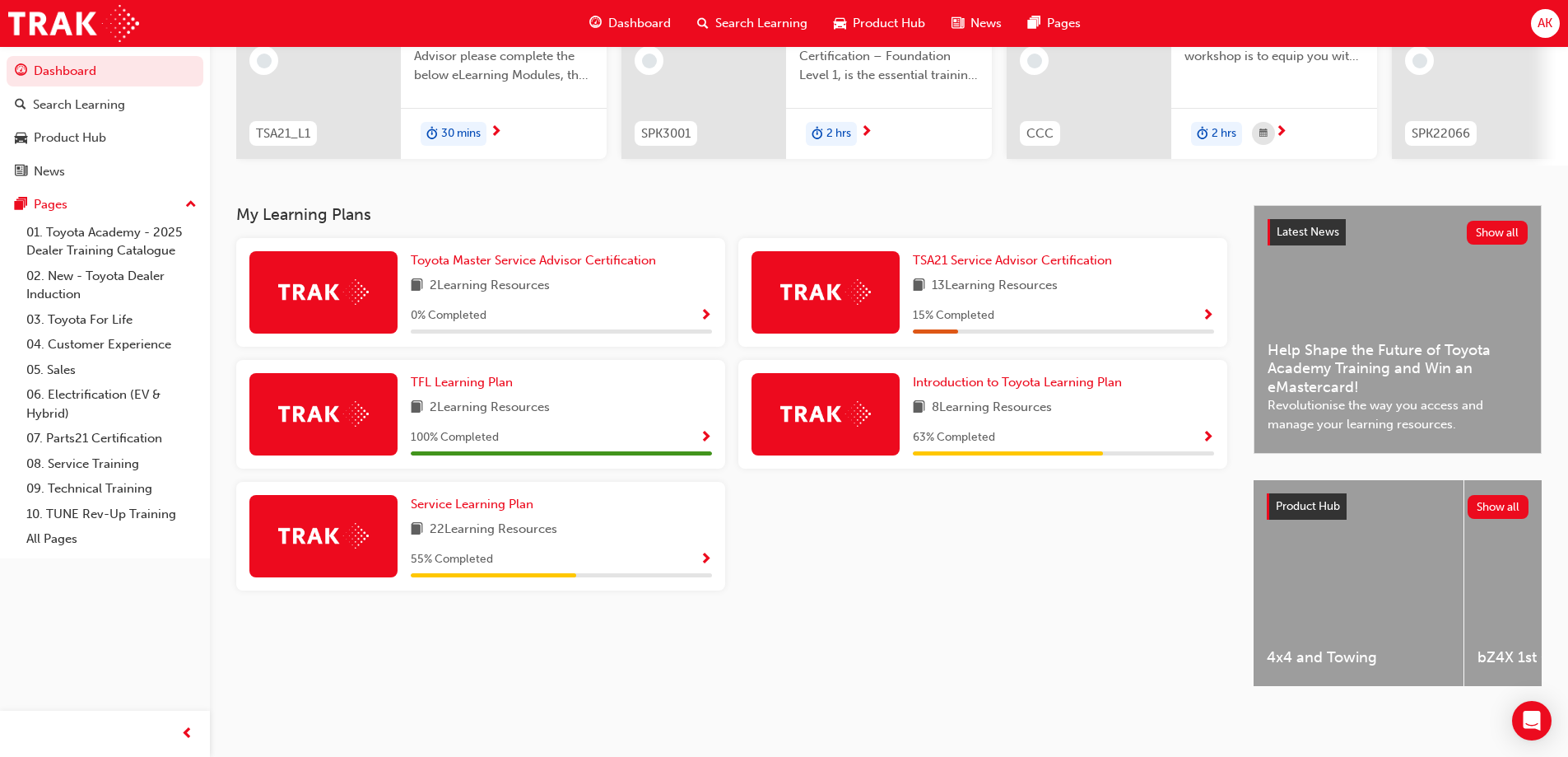
scroll to position [228, 0]
drag, startPoint x: 462, startPoint y: 494, endPoint x: 466, endPoint y: 480, distance: 14.6
click at [462, 497] on span "Service Learning Plan" at bounding box center [472, 504] width 123 height 15
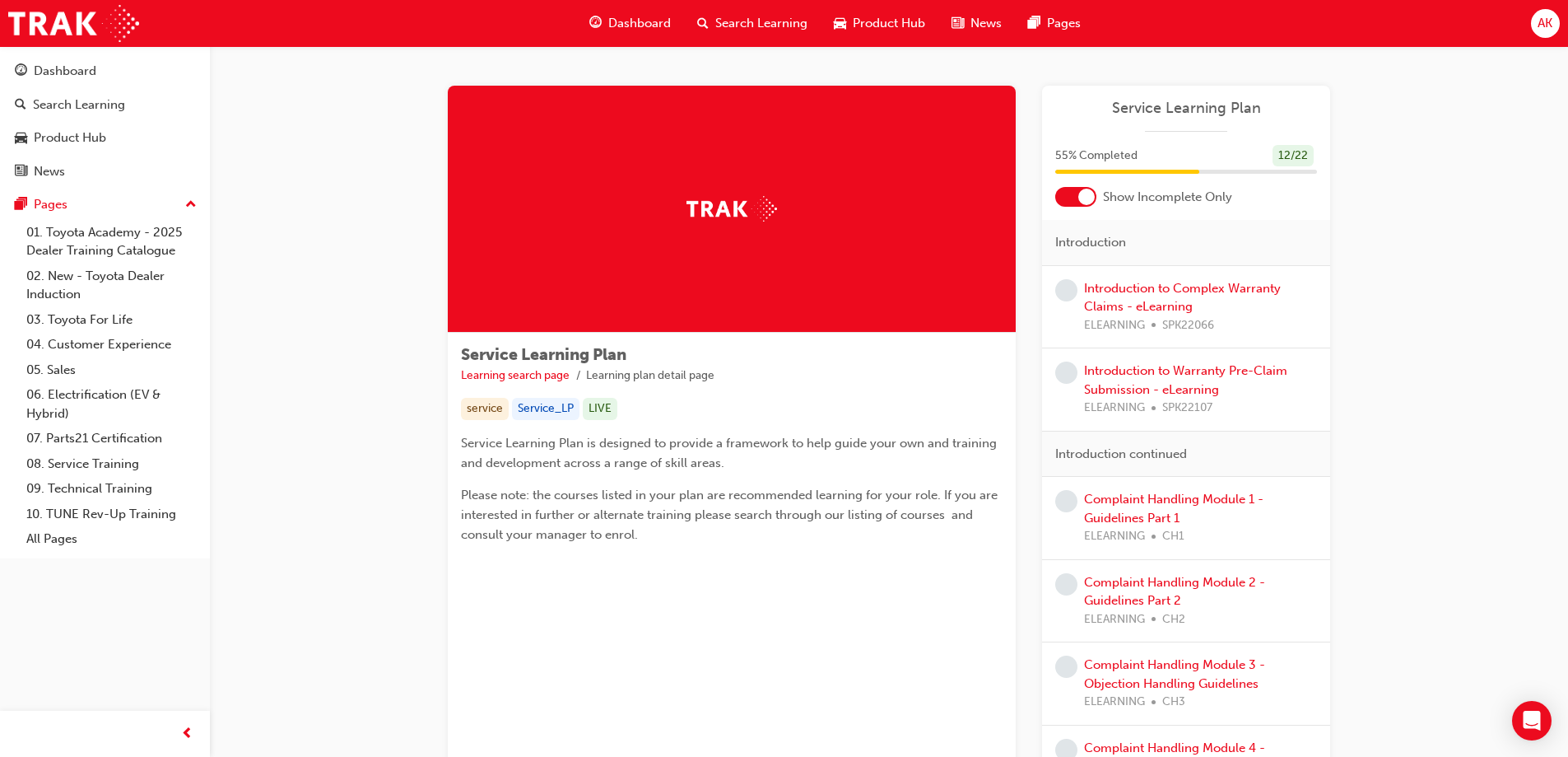
click at [1109, 298] on div "Introduction to Complex Warranty Claims - eLearning ELEARNING SPK22066" at bounding box center [1201, 307] width 233 height 56
click at [1105, 286] on link "Introduction to Complex Warranty Claims - eLearning" at bounding box center [1183, 298] width 197 height 34
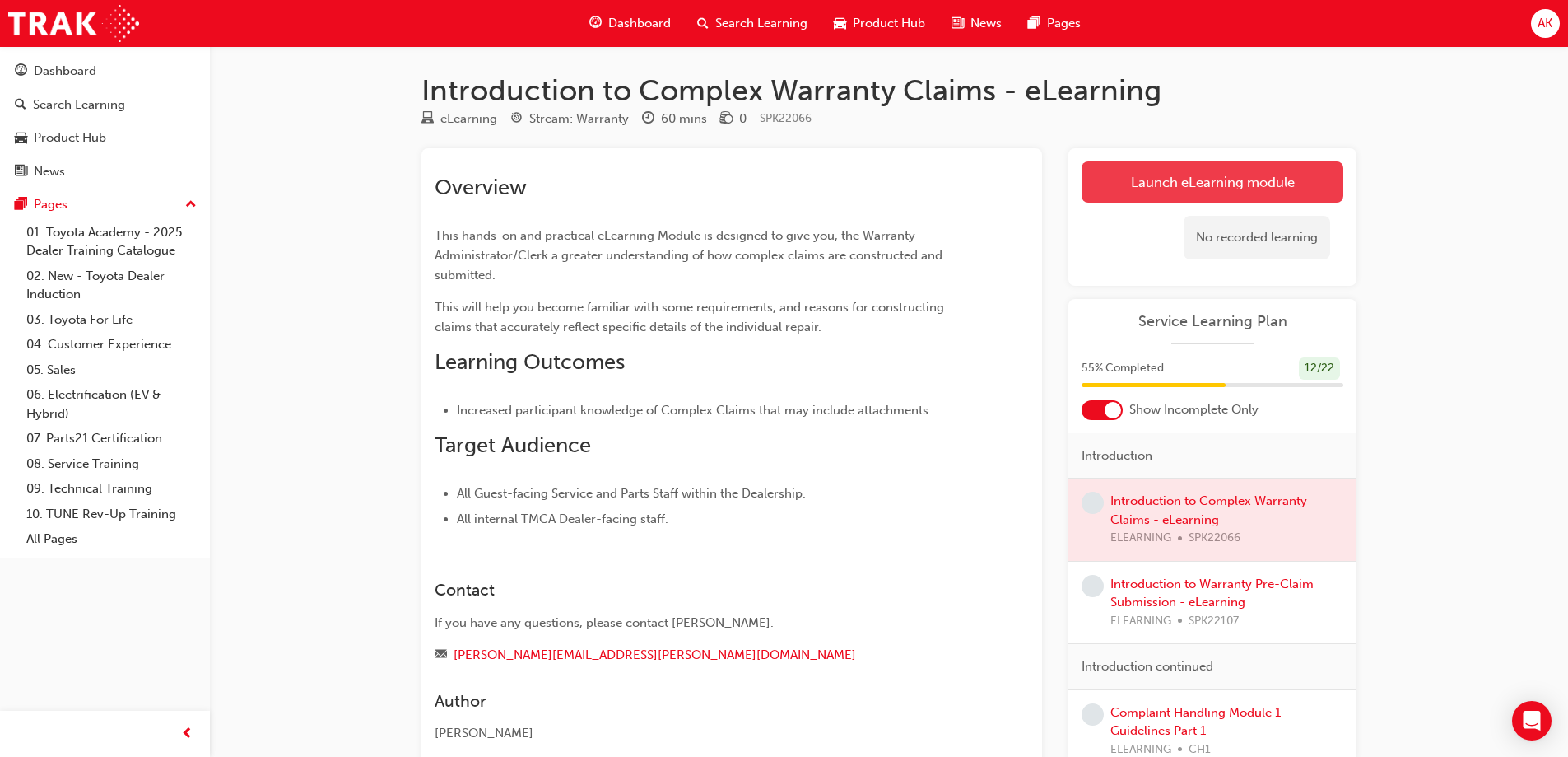
click at [1191, 180] on link "Launch eLearning module" at bounding box center [1212, 182] width 261 height 41
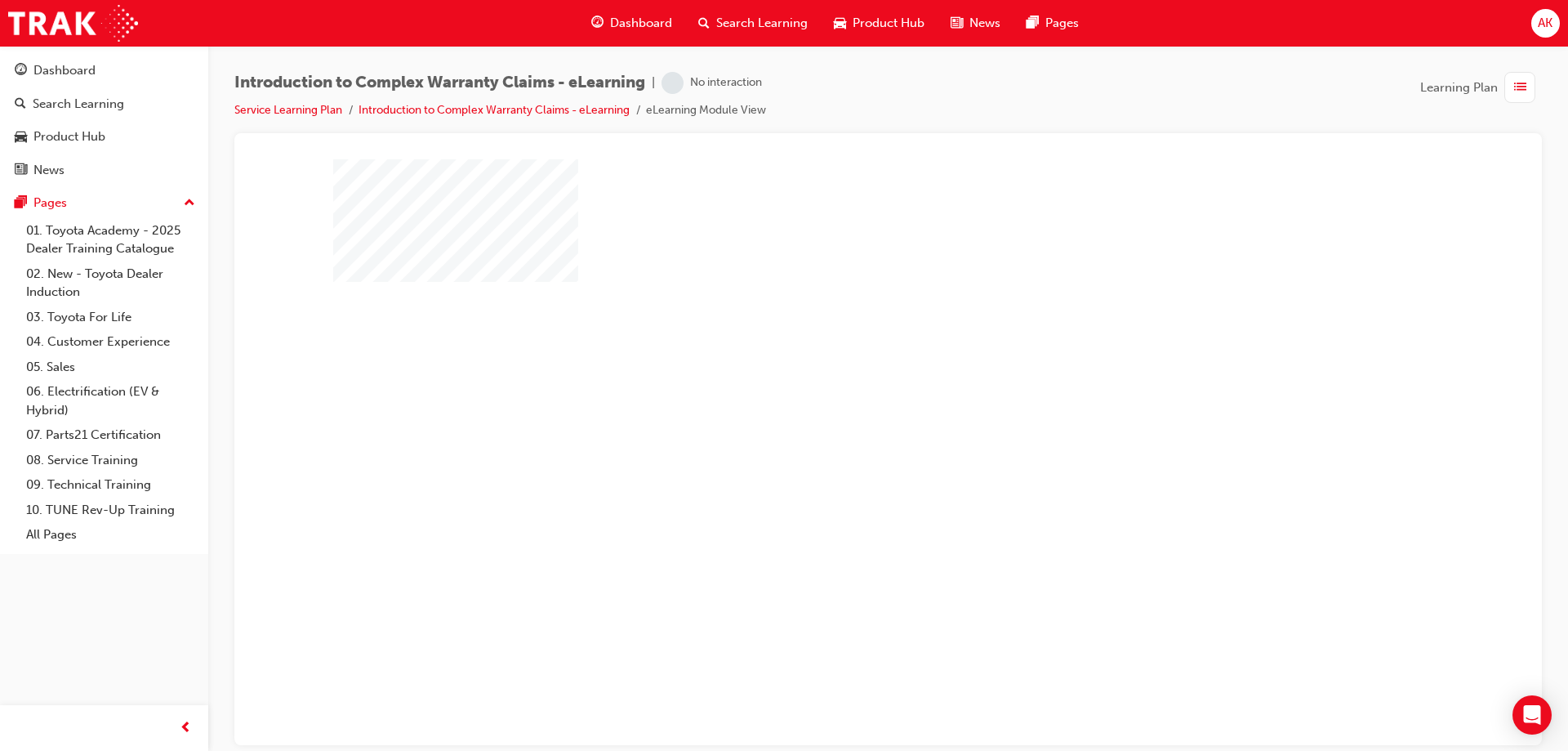
click at [841, 404] on div "play" at bounding box center [841, 404] width 0 height 0
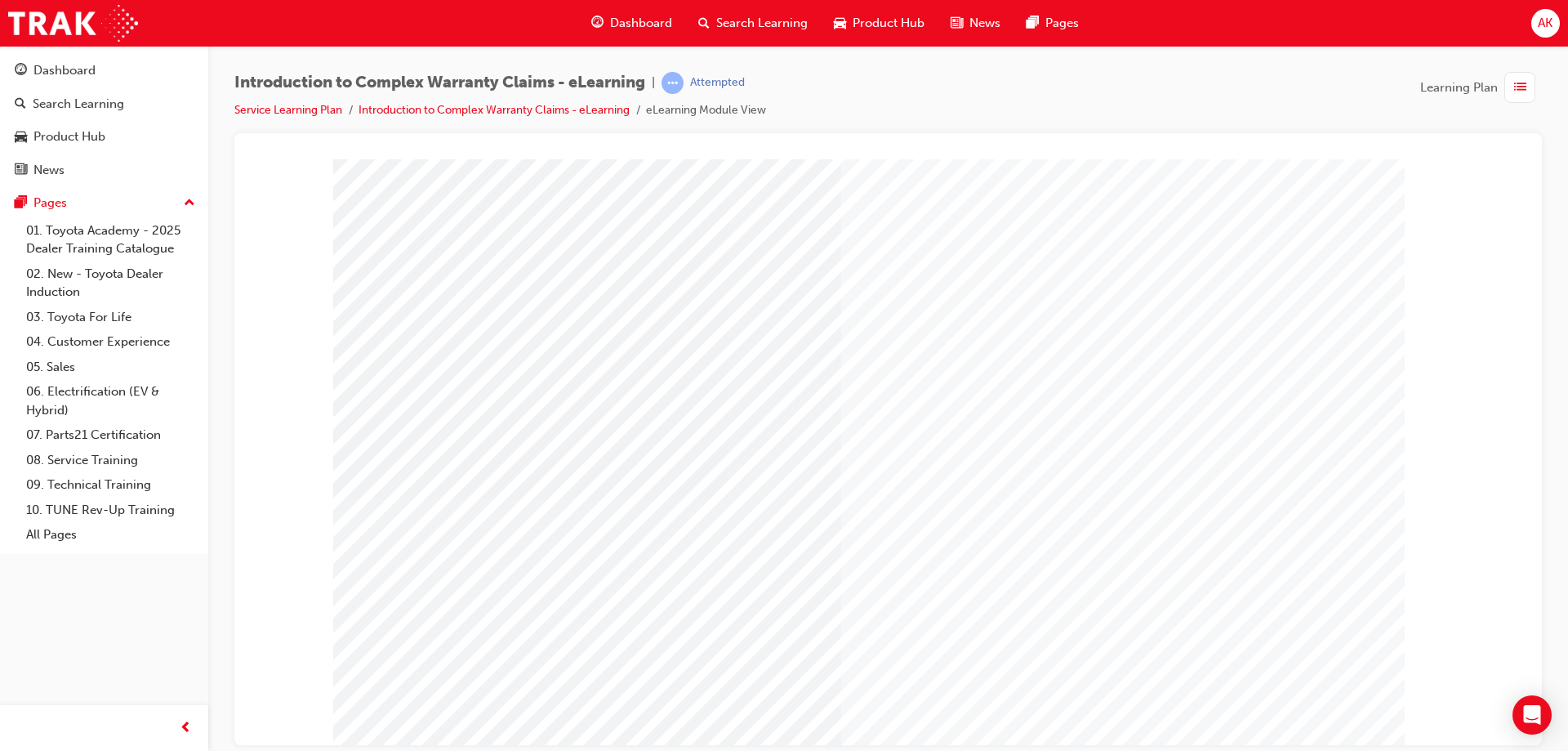
click at [638, 26] on span "Dashboard" at bounding box center [641, 23] width 62 height 19
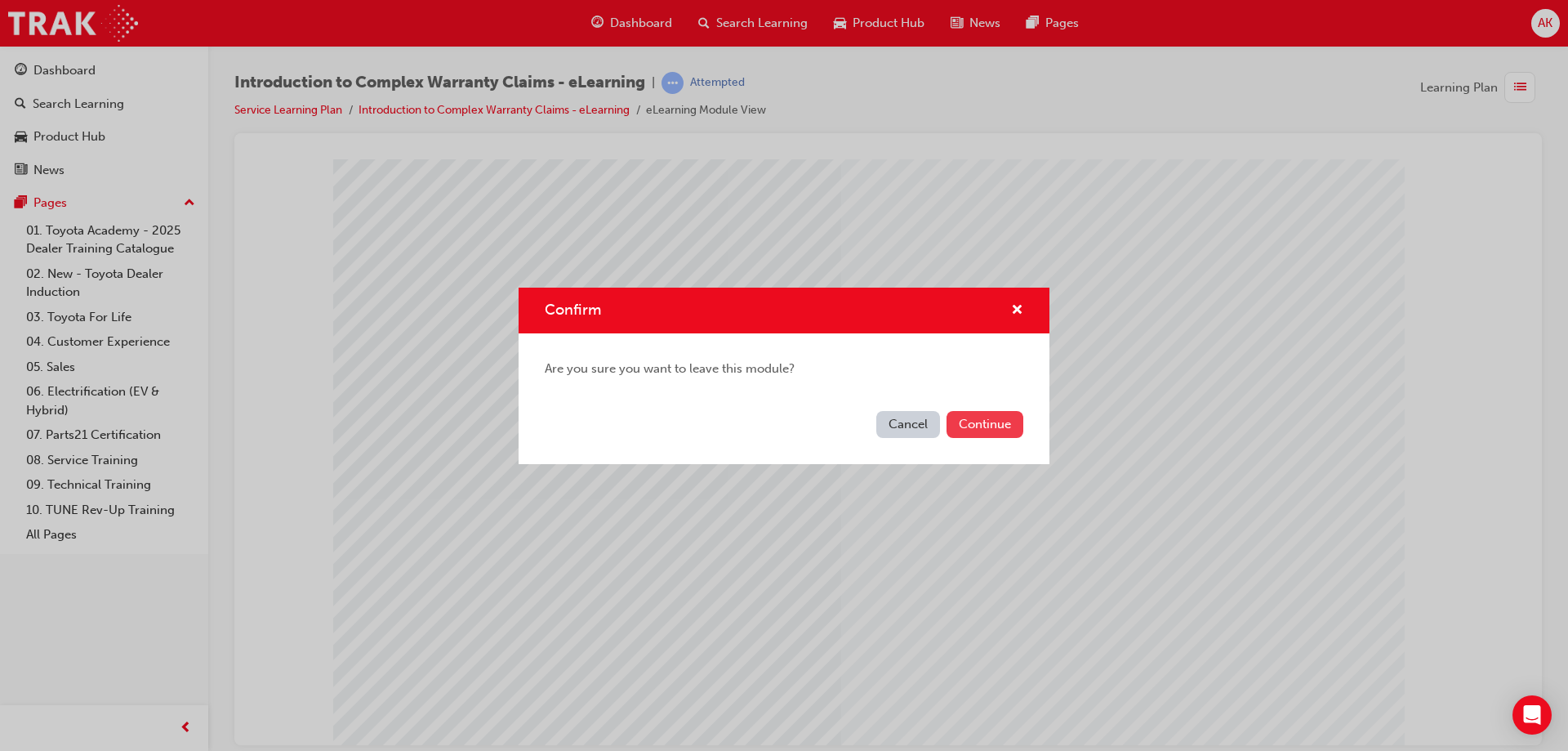
click at [982, 430] on button "Continue" at bounding box center [985, 424] width 77 height 27
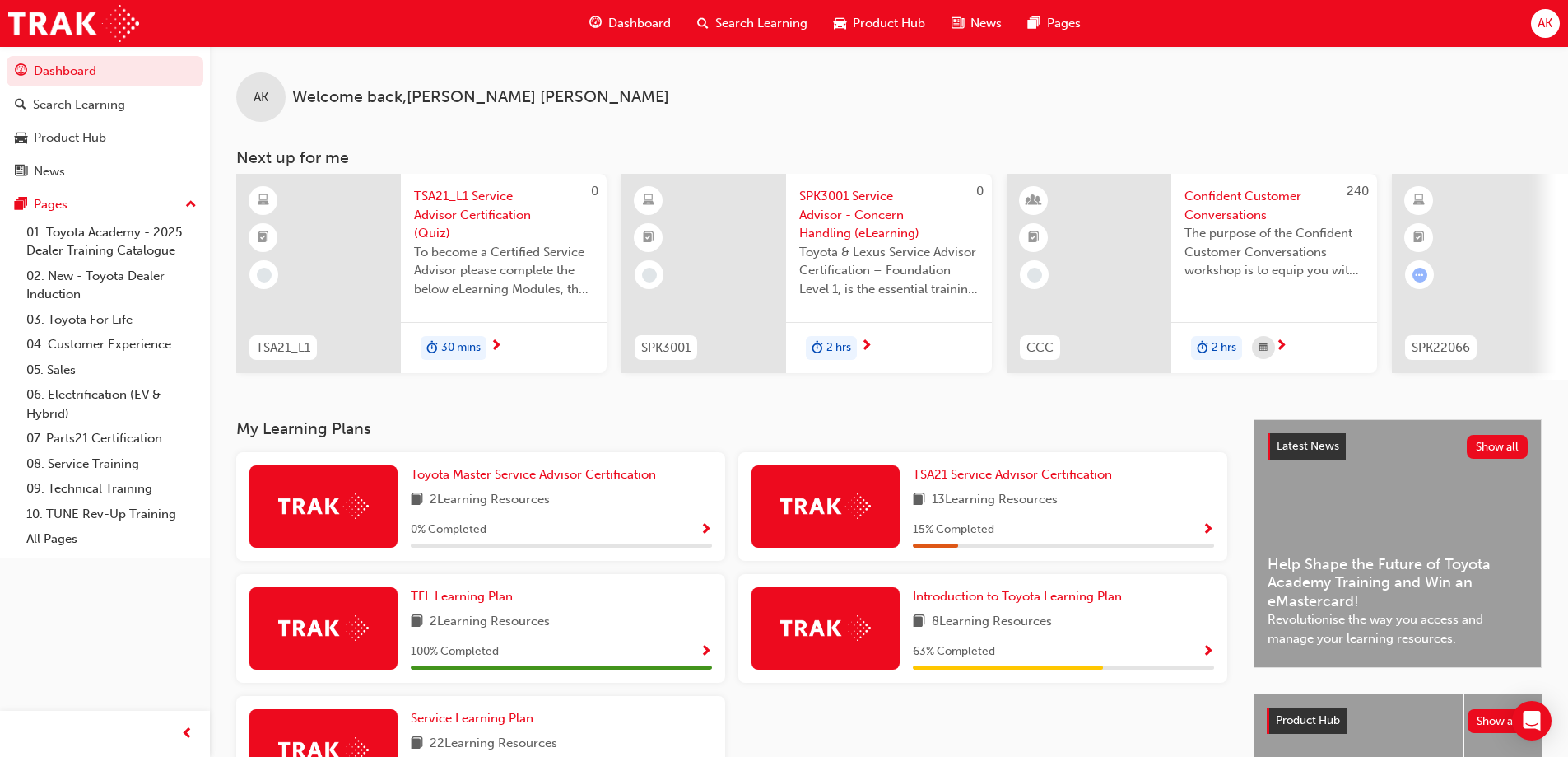
click at [1542, 28] on span "AK" at bounding box center [1546, 23] width 15 height 19
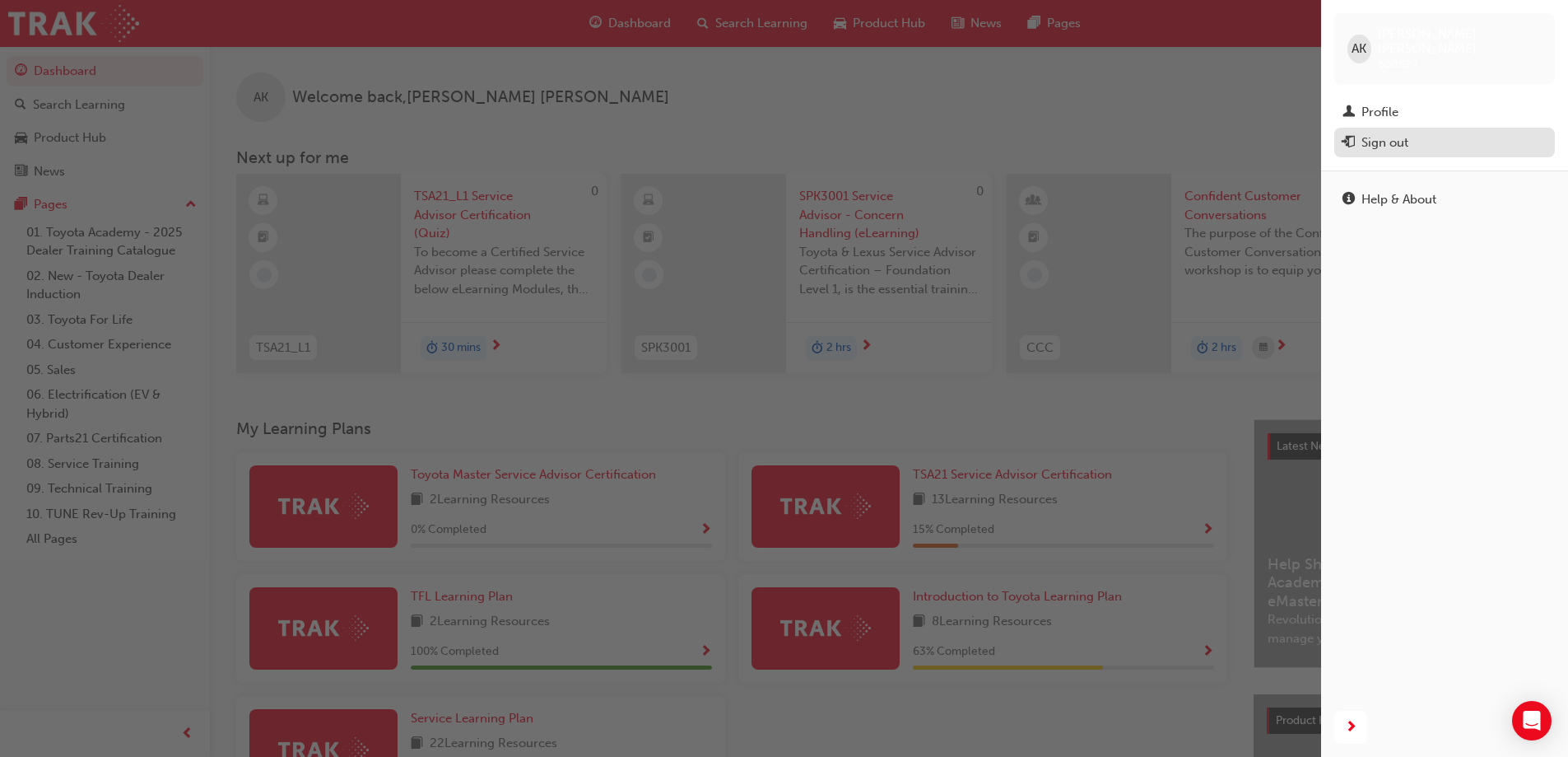
click at [1389, 133] on div "Sign out" at bounding box center [1385, 142] width 47 height 19
